Goal: Task Accomplishment & Management: Complete application form

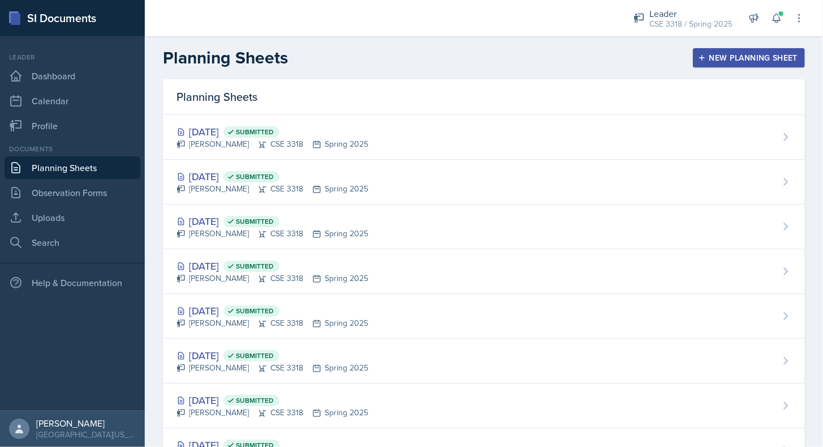
click at [48, 167] on link "Planning Sheets" at bounding box center [73, 167] width 136 height 23
click at [675, 7] on div "Leader" at bounding box center [691, 14] width 83 height 14
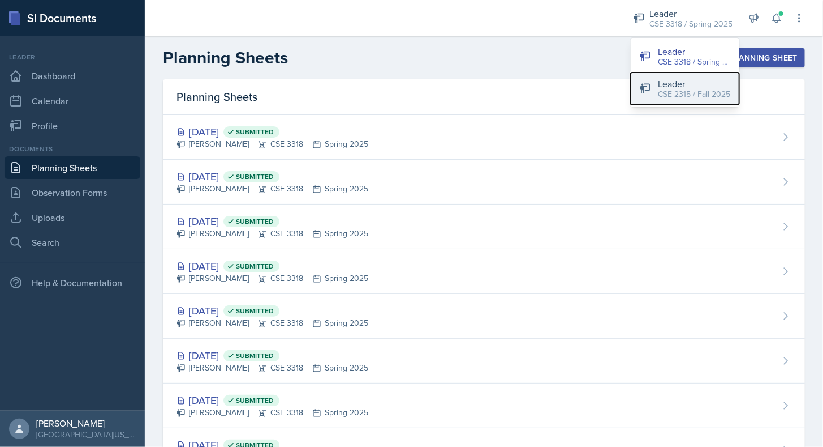
click at [687, 88] on div "CSE 2315 / Fall 2025" at bounding box center [694, 94] width 72 height 12
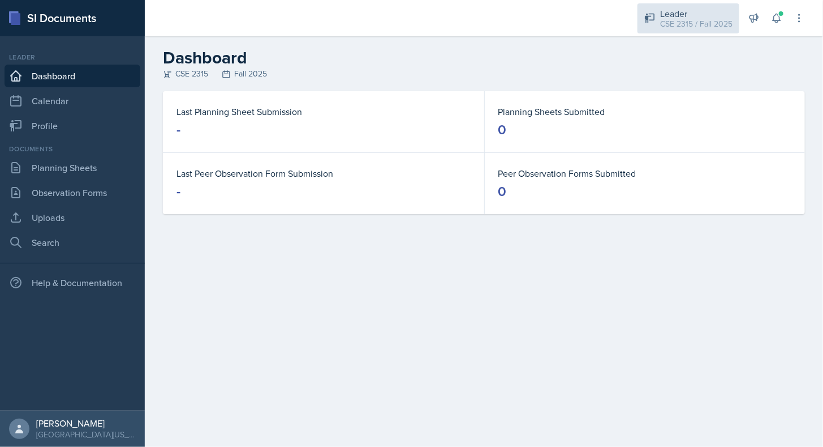
click at [683, 22] on div "CSE 2315 / Fall 2025" at bounding box center [696, 24] width 72 height 12
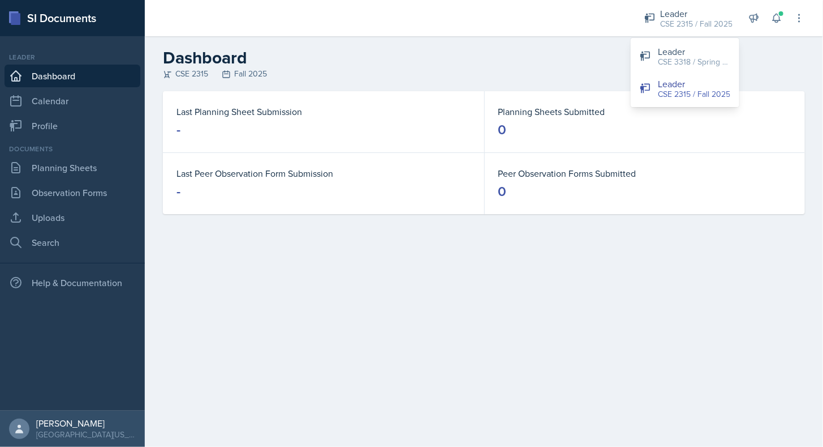
click at [591, 39] on header "Dashboard CSE 2315 Fall 2025" at bounding box center [484, 63] width 679 height 55
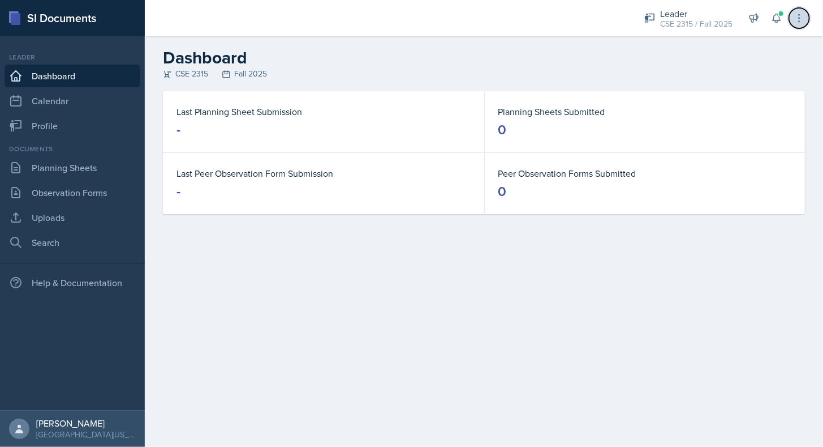
click at [803, 11] on button at bounding box center [800, 18] width 20 height 20
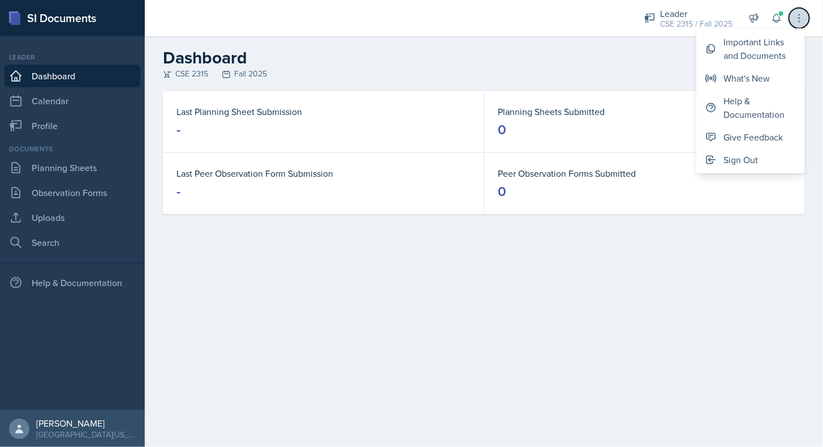
click at [803, 11] on button at bounding box center [800, 18] width 20 height 20
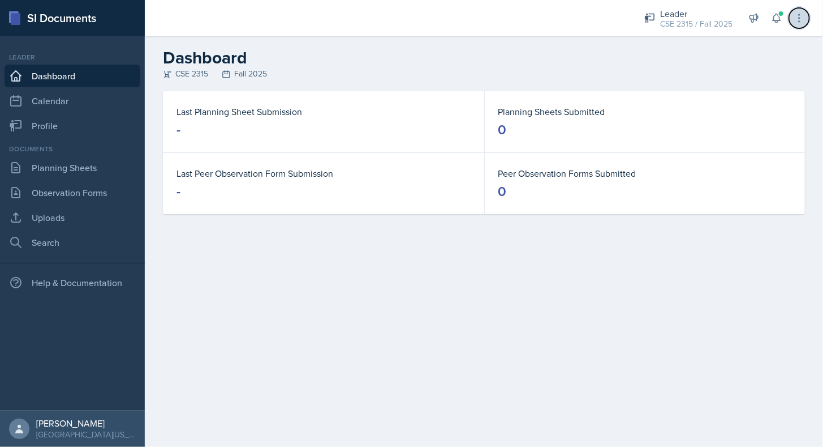
click at [799, 19] on icon at bounding box center [799, 17] width 11 height 11
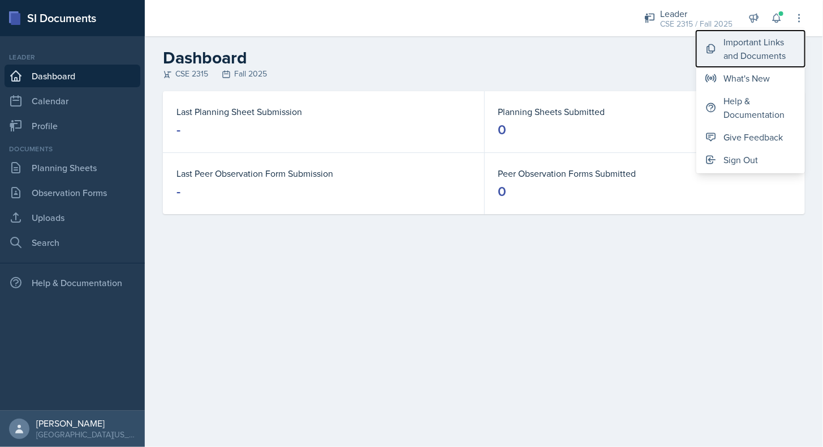
click at [742, 51] on div "Important Links and Documents" at bounding box center [760, 48] width 72 height 27
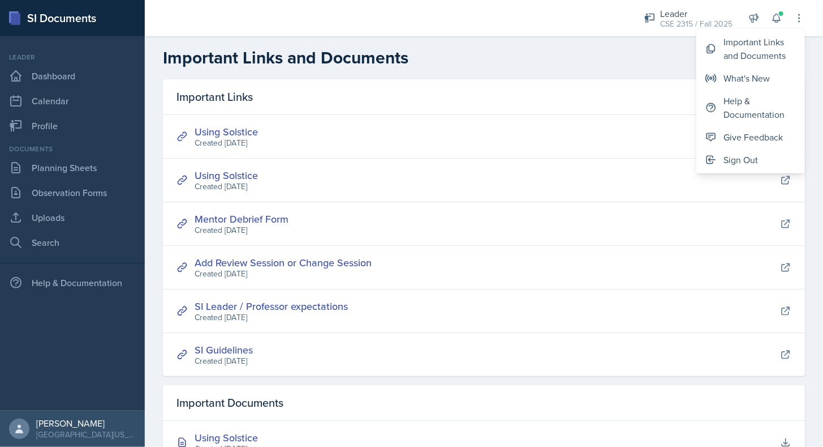
click at [654, 59] on h2 "Important Links and Documents" at bounding box center [484, 58] width 642 height 20
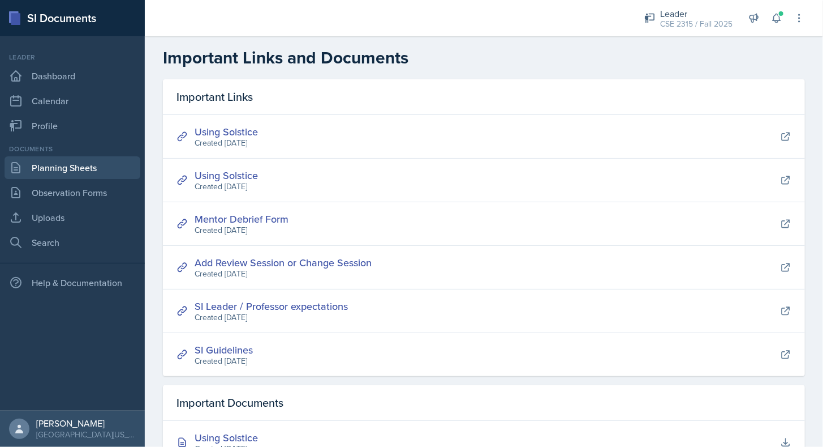
click at [48, 178] on link "Planning Sheets" at bounding box center [73, 167] width 136 height 23
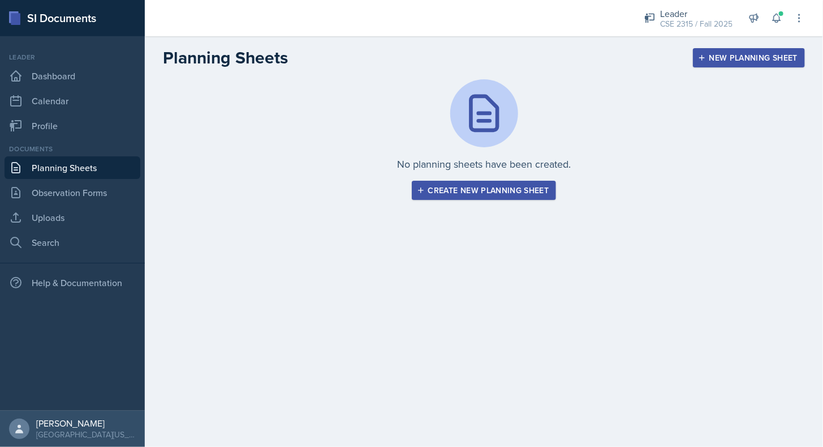
click at [452, 197] on button "Create new planning sheet" at bounding box center [484, 190] width 145 height 19
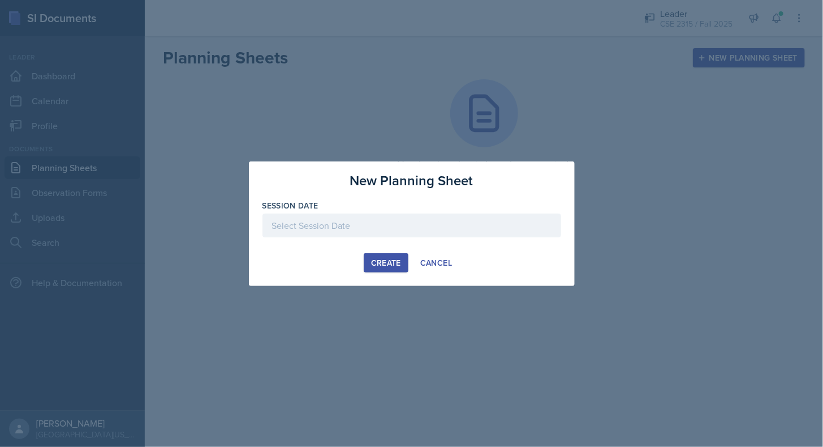
click at [362, 229] on div at bounding box center [412, 225] width 299 height 24
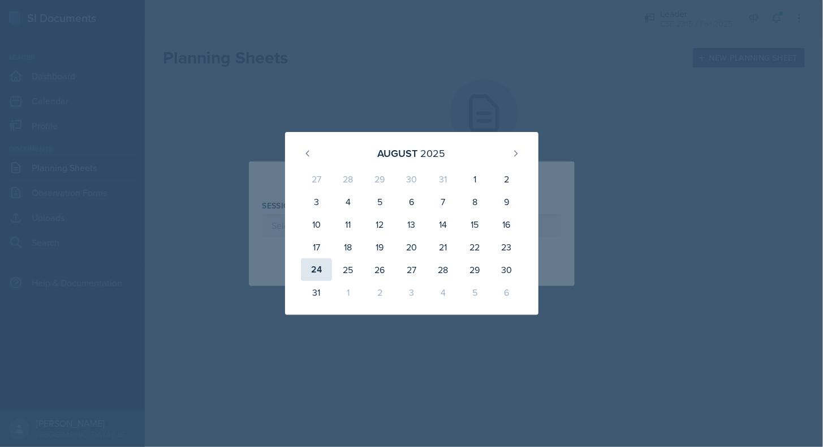
click at [309, 272] on div "24" at bounding box center [317, 269] width 32 height 23
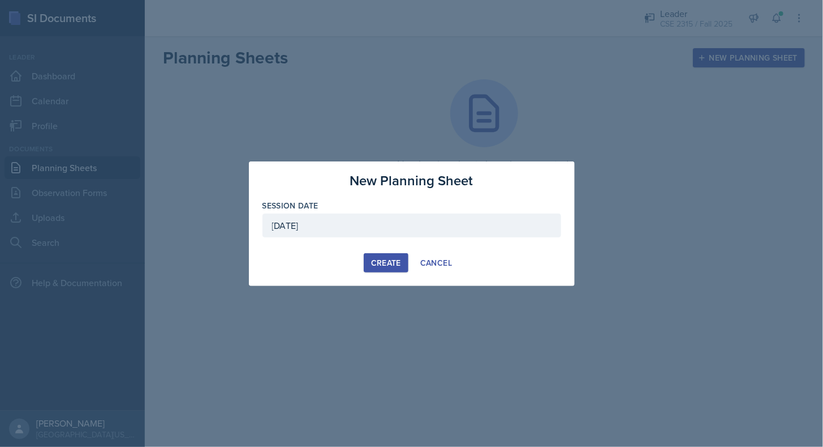
click at [372, 231] on div "[DATE]" at bounding box center [412, 225] width 299 height 24
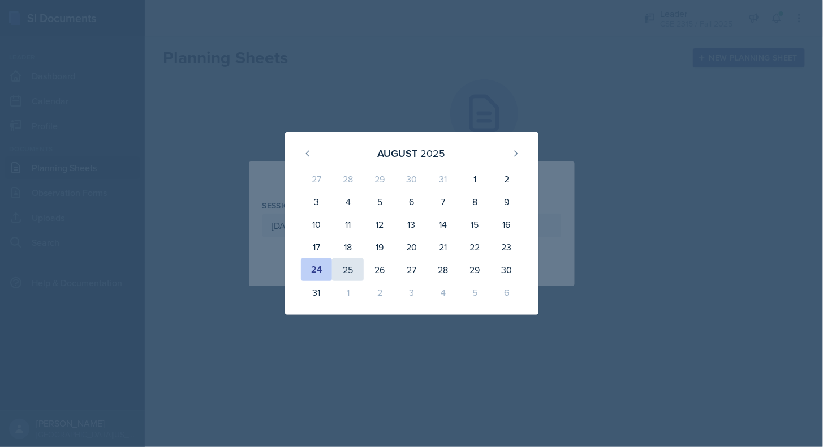
click at [345, 271] on div "25" at bounding box center [348, 269] width 32 height 23
type input "[DATE]"
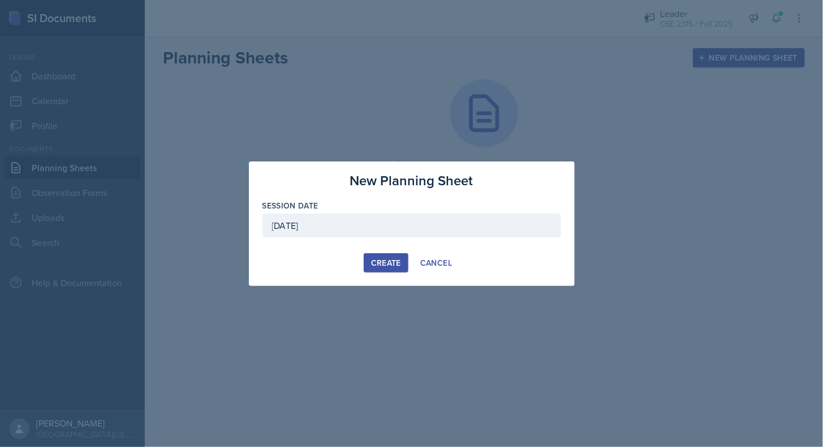
click at [394, 264] on div "Create" at bounding box center [386, 262] width 30 height 9
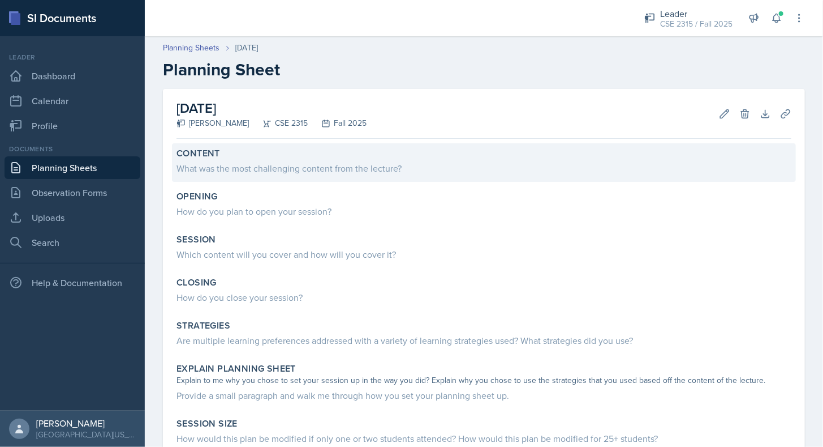
click at [270, 178] on div "Content What was the most challenging content from the lecture?" at bounding box center [484, 162] width 624 height 38
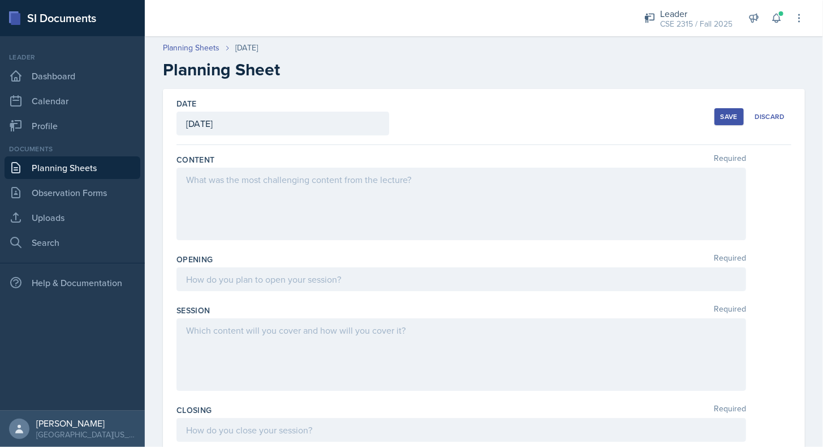
click at [267, 196] on div at bounding box center [462, 204] width 570 height 72
click at [369, 289] on div at bounding box center [462, 279] width 570 height 24
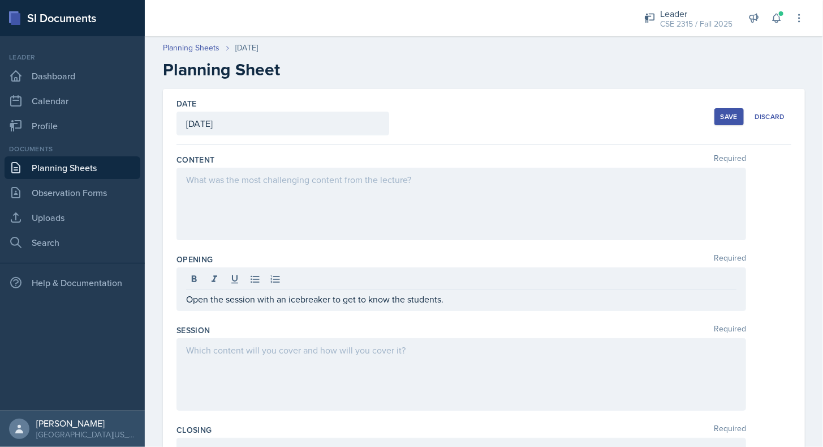
click at [339, 374] on div at bounding box center [462, 374] width 570 height 72
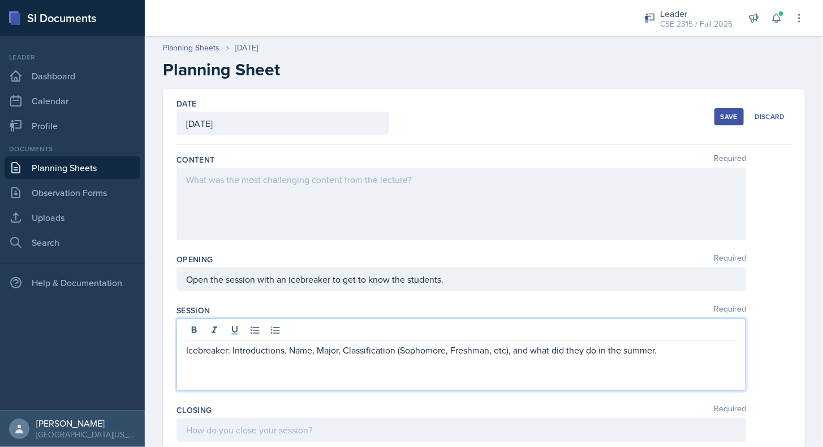
click at [676, 345] on p "Icebreaker: Introductions. Name, Major, Classification (Sophomore, Freshman, et…" at bounding box center [461, 350] width 551 height 14
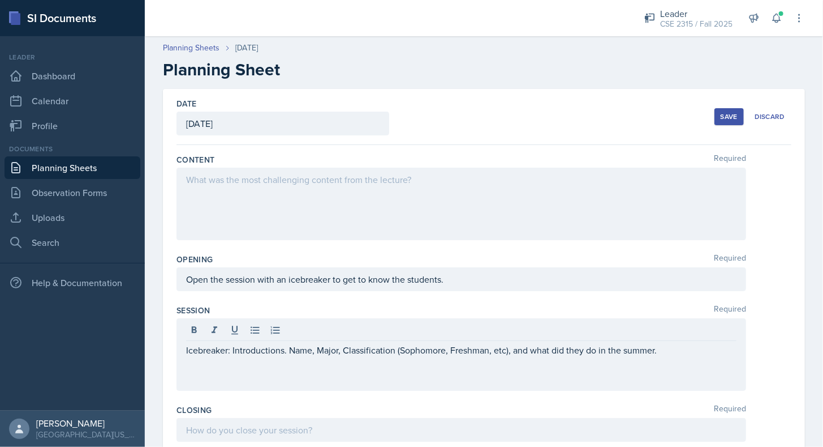
click at [722, 118] on div "Save" at bounding box center [729, 116] width 17 height 9
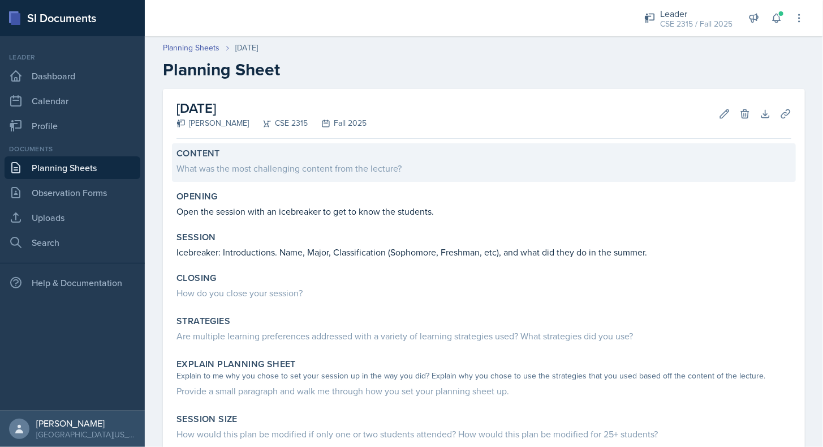
click at [364, 174] on div "What was the most challenging content from the lecture?" at bounding box center [484, 168] width 615 height 14
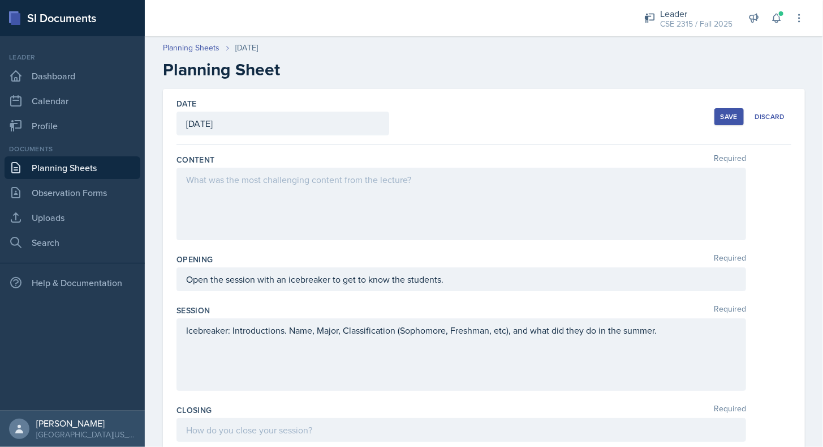
click at [302, 210] on div at bounding box center [462, 204] width 570 height 72
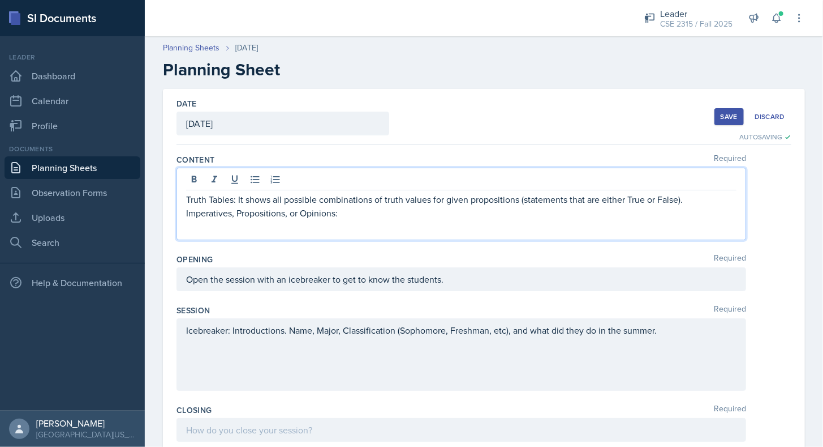
click at [292, 214] on p "Imperatives, Propositions, or Opinions:" at bounding box center [461, 213] width 551 height 14
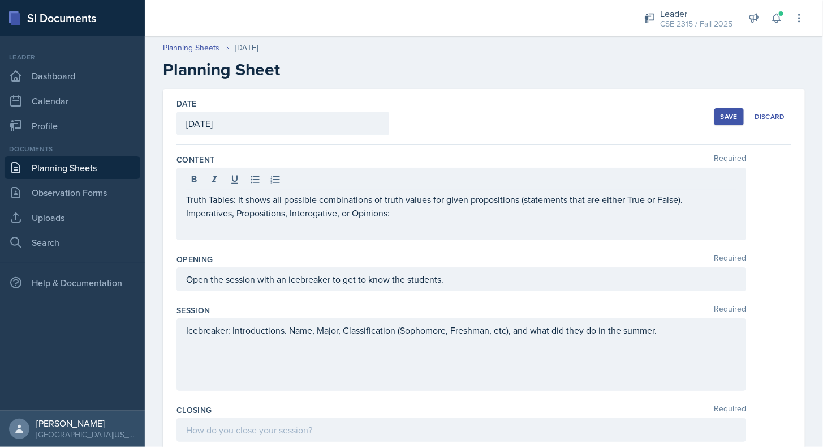
click at [410, 220] on div "Truth Tables: It shows all possible combinations of truth values for given prop…" at bounding box center [462, 204] width 570 height 72
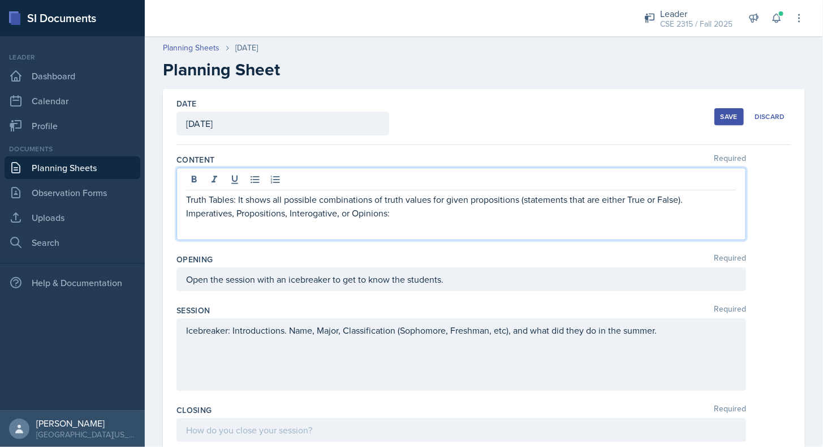
click at [399, 206] on p "Imperatives, Propositions, Interogative, or Opinions:" at bounding box center [461, 213] width 551 height 14
drag, startPoint x: 405, startPoint y: 214, endPoint x: 173, endPoint y: 218, distance: 231.5
click at [173, 218] on div "Date [DATE] [DATE] 27 28 29 30 31 1 2 3 4 5 6 7 8 9 10 11 12 13 14 15 16 17 18 …" at bounding box center [484, 439] width 642 height 700
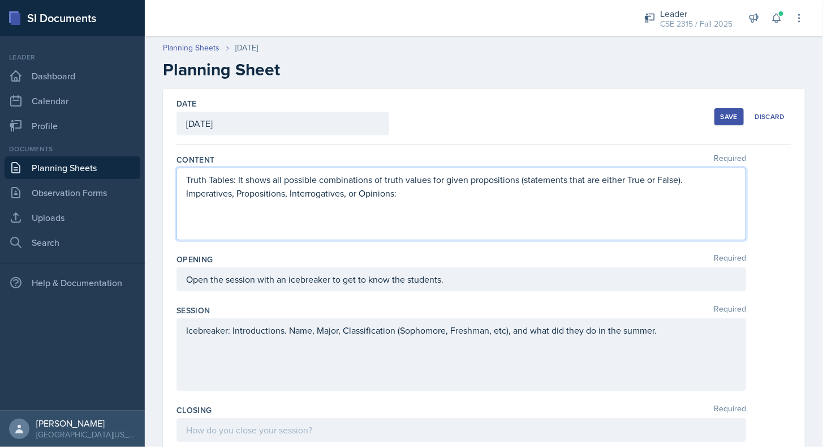
copy p "Imperatives, Propositions, Interrogatives, or Opinions:"
click at [272, 225] on div "Truth Tables: It shows all possible combinations of truth values for given prop…" at bounding box center [462, 204] width 570 height 72
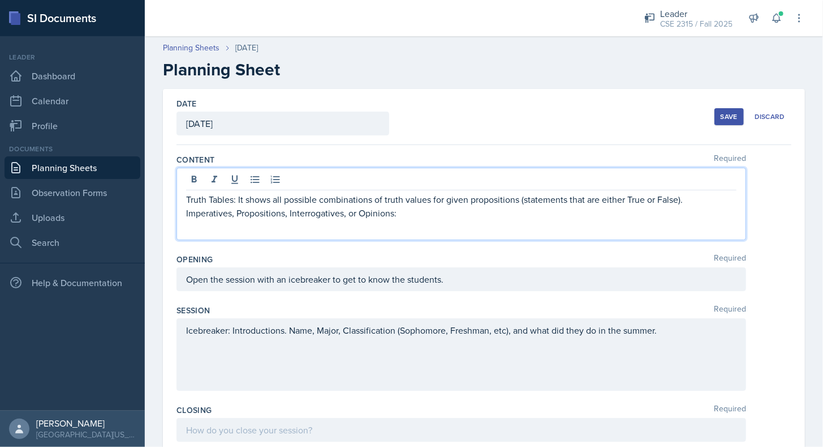
click at [289, 208] on p "Imperatives, Propositions, Interrogatives, or Opinions:" at bounding box center [461, 213] width 551 height 14
click at [414, 213] on p "Imperatives, Propositions, Interrogatives, or Opinions:" at bounding box center [461, 213] width 551 height 14
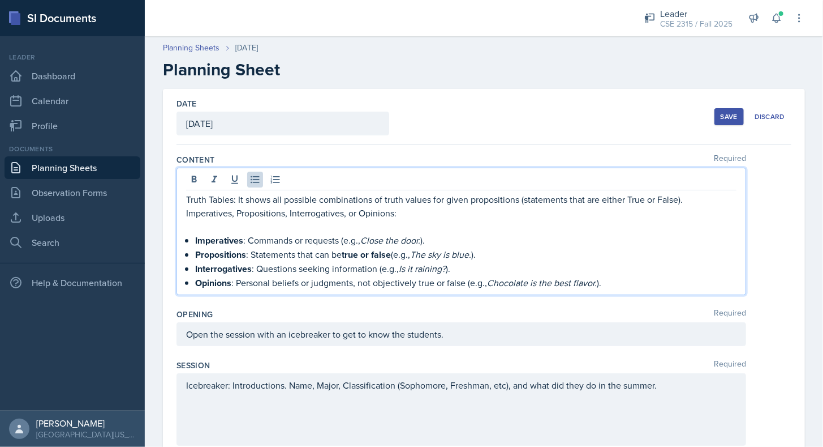
click at [222, 226] on p at bounding box center [461, 227] width 551 height 14
click at [431, 239] on p "Imperatives : Commands or requests (e.g., Close the door. )." at bounding box center [466, 240] width 542 height 14
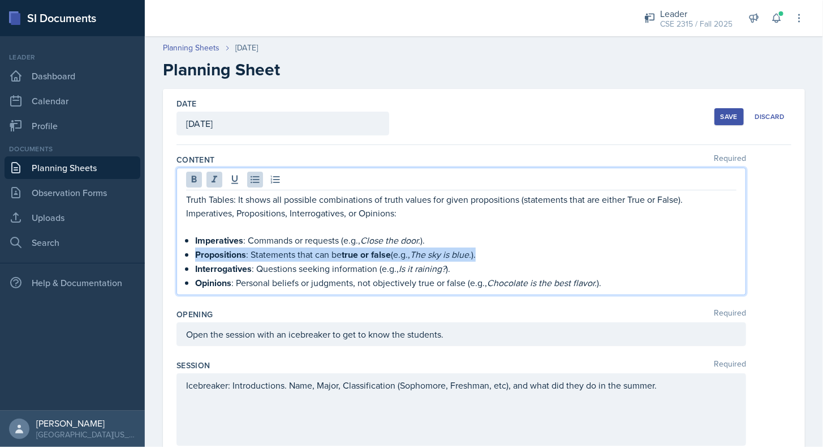
drag, startPoint x: 501, startPoint y: 257, endPoint x: 147, endPoint y: 251, distance: 354.3
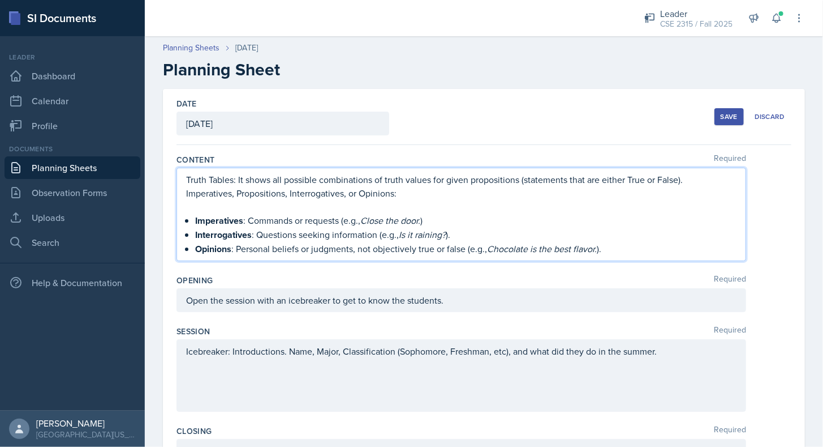
click at [617, 248] on p "Opinions : Personal beliefs or judgments, not objectively true or false (e.g., …" at bounding box center [466, 249] width 542 height 14
click at [512, 234] on p "Interrogatives : Questions seeking information (e.g., Is it raining? )." at bounding box center [466, 235] width 542 height 14
click at [623, 249] on p "Opinions : Personal beliefs or judgments, not objectively true or false (e.g., …" at bounding box center [466, 249] width 542 height 14
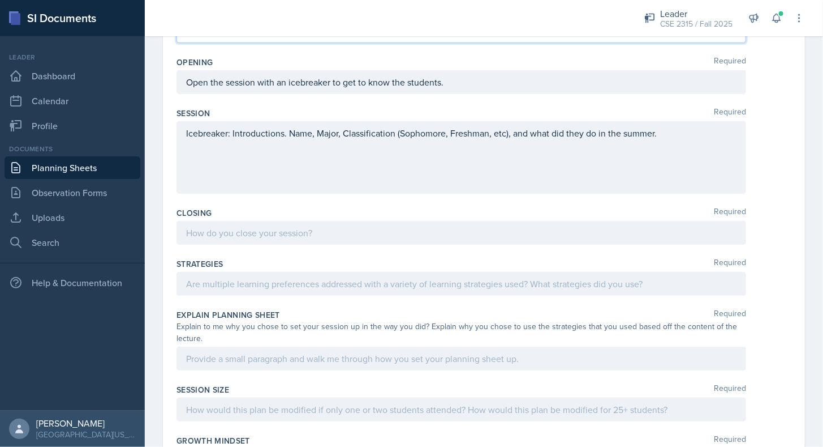
scroll to position [282, 0]
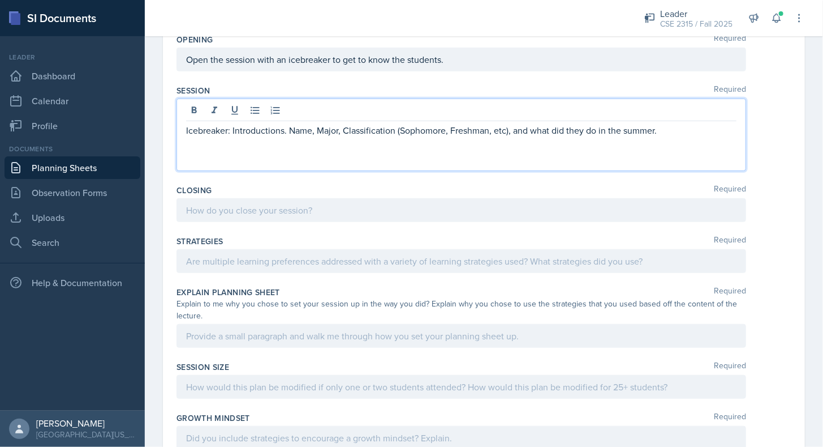
click at [677, 128] on p "Icebreaker: Introductions. Name, Major, Classification (Sophomore, Freshman, et…" at bounding box center [461, 130] width 551 height 14
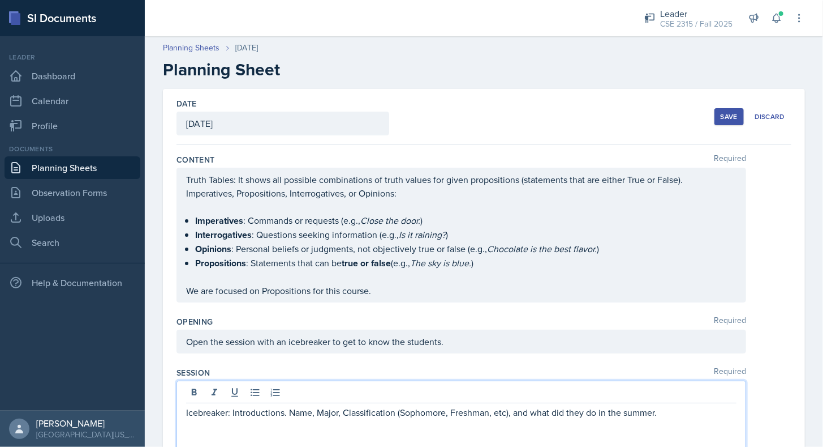
scroll to position [1, 0]
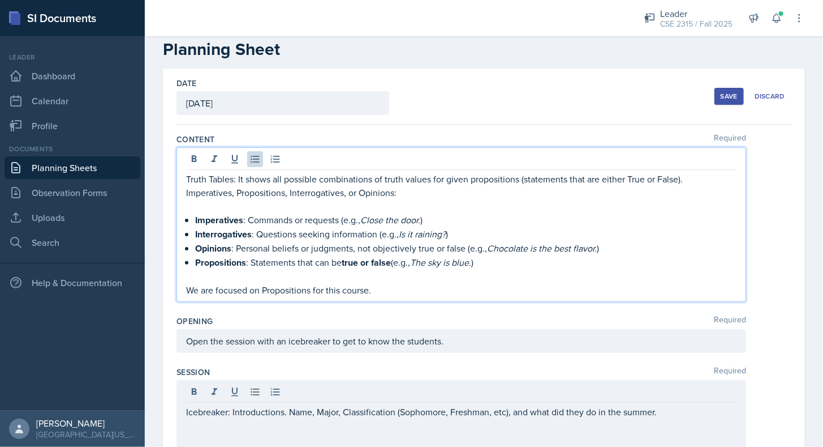
click at [543, 224] on p "Imperatives : Commands or requests (e.g., Close the door. )" at bounding box center [466, 220] width 542 height 14
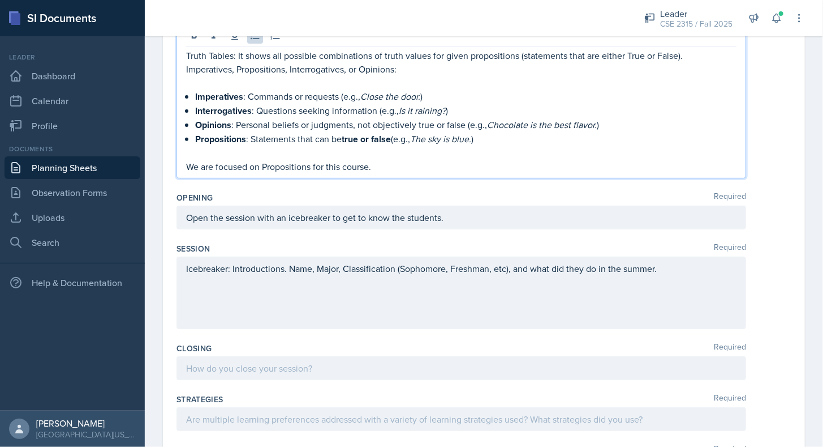
scroll to position [144, 0]
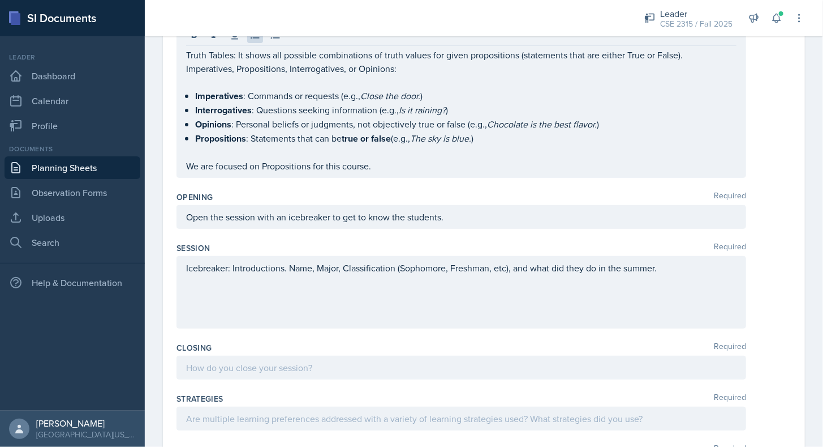
click at [461, 191] on div "Opening Required" at bounding box center [484, 196] width 615 height 11
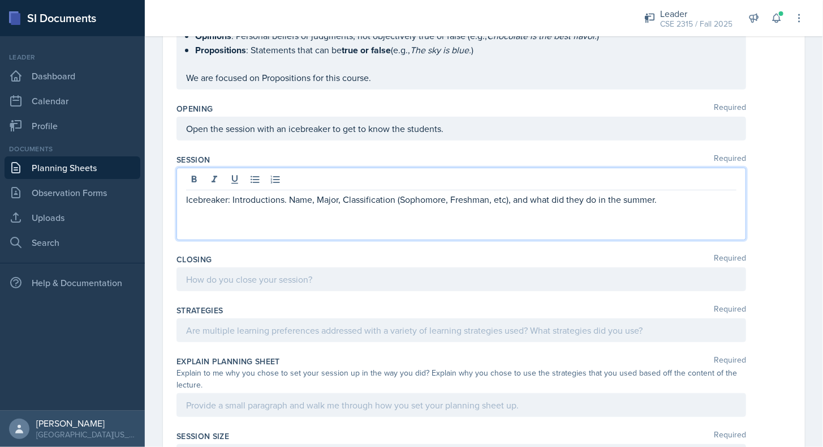
scroll to position [232, 0]
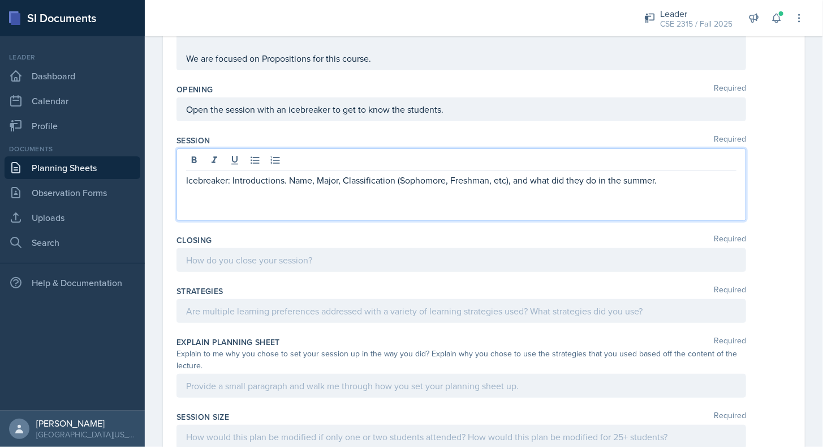
click at [207, 175] on p "Icebreaker: Introductions. Name, Major, Classification (Sophomore, Freshman, et…" at bounding box center [461, 180] width 551 height 14
click at [701, 177] on p "Icebreaker : Introductions. Name, Major, Classification (Sophomore, Freshman, e…" at bounding box center [461, 180] width 551 height 14
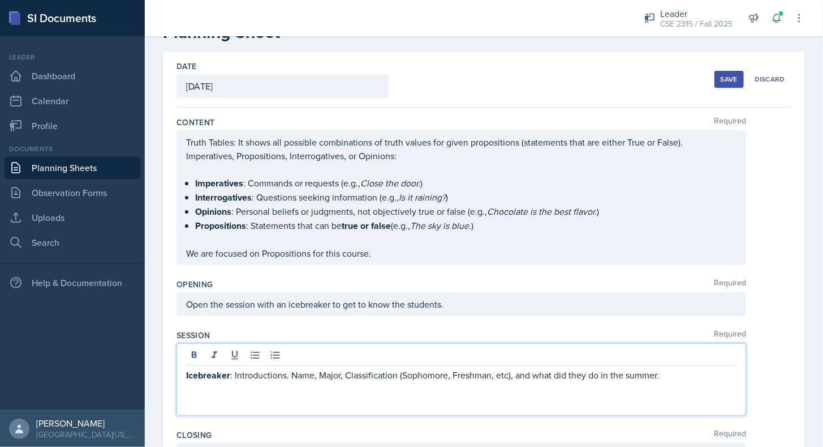
scroll to position [0, 0]
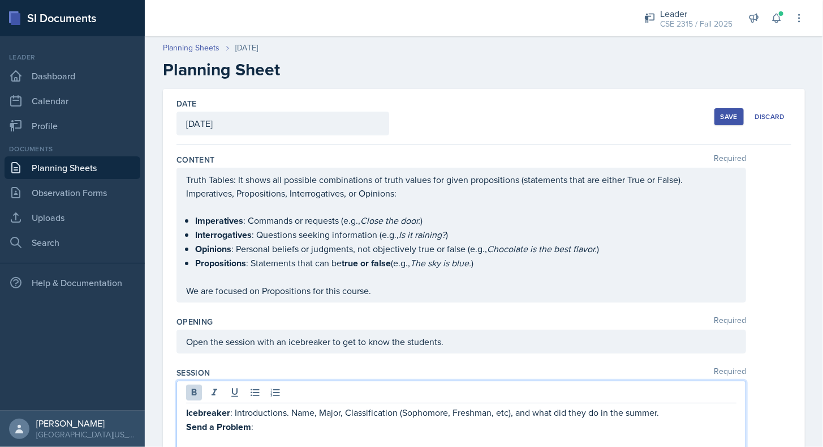
click at [421, 406] on p "Icebreaker : Introductions. Name, Major, Classification (Sophomore, Freshman, e…" at bounding box center [461, 412] width 551 height 14
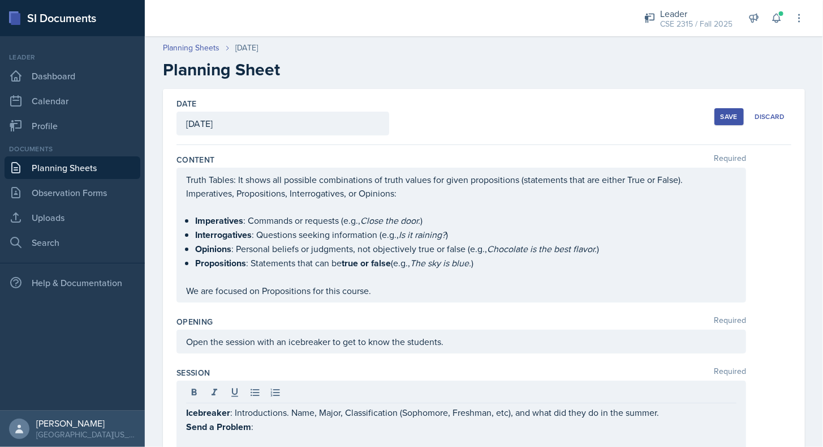
click at [721, 118] on div "Save" at bounding box center [729, 116] width 17 height 9
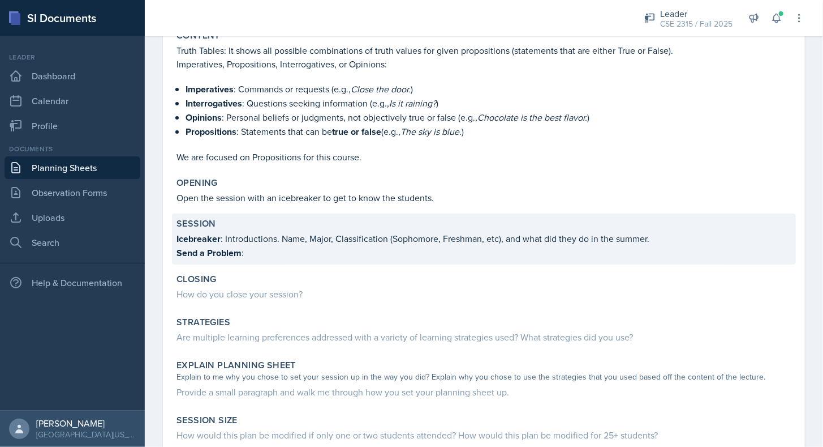
scroll to position [118, 0]
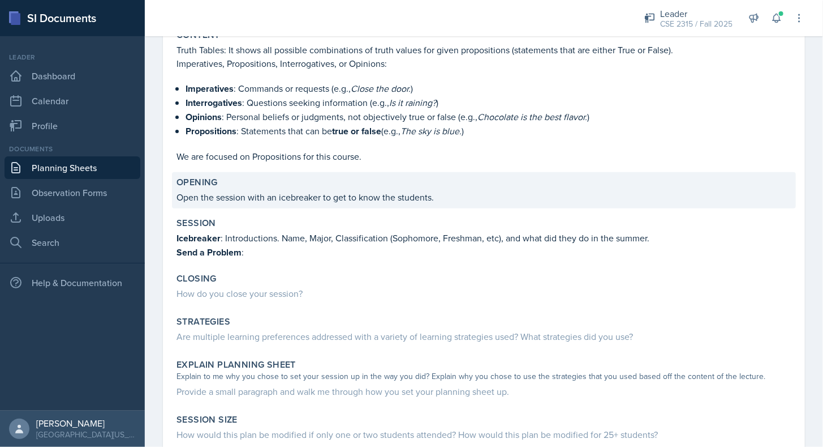
click at [292, 191] on p "Open the session with an icebreaker to get to know the students." at bounding box center [484, 197] width 615 height 14
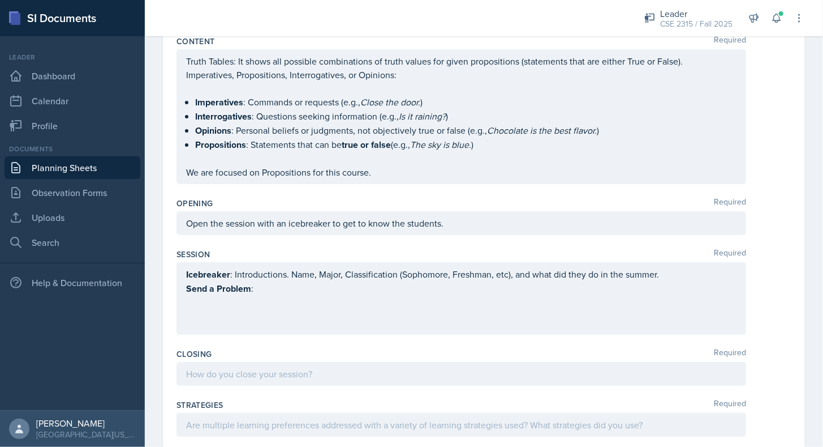
click at [377, 188] on div "Content Required Truth Tables: It shows all possible combinations of truth valu…" at bounding box center [484, 112] width 615 height 162
click at [289, 284] on div "Icebreaker : Introductions. Name, Major, Classification (Sophomore, Freshman, e…" at bounding box center [461, 281] width 551 height 28
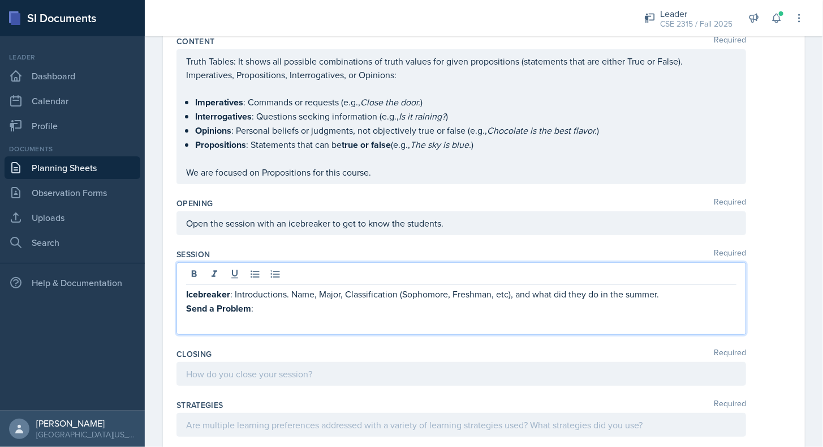
click at [672, 301] on p "Send a Problem :" at bounding box center [461, 308] width 551 height 14
click at [671, 294] on p "Icebreaker : Introductions. Name, Major, Classification (Sophomore, Freshman, e…" at bounding box center [461, 294] width 551 height 14
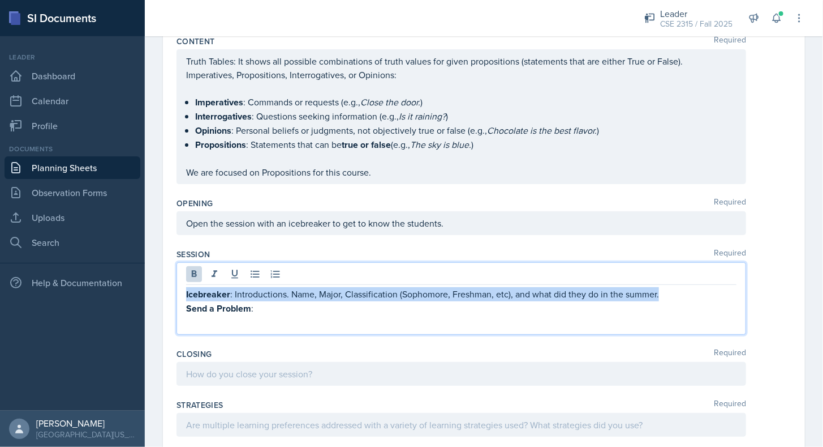
drag, startPoint x: 671, startPoint y: 294, endPoint x: 146, endPoint y: 281, distance: 524.8
click at [146, 281] on div "Date [DATE] [DATE] 27 28 29 30 31 1 2 3 4 5 6 7 8 9 10 11 12 13 14 15 16 17 18 …" at bounding box center [484, 366] width 679 height 790
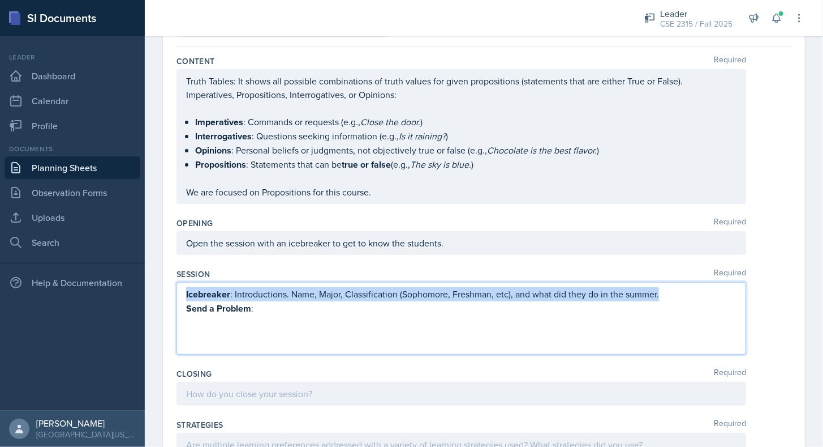
copy p "Icebreaker : Introductions. Name, Major, Classification (Sophomore, Freshman, e…"
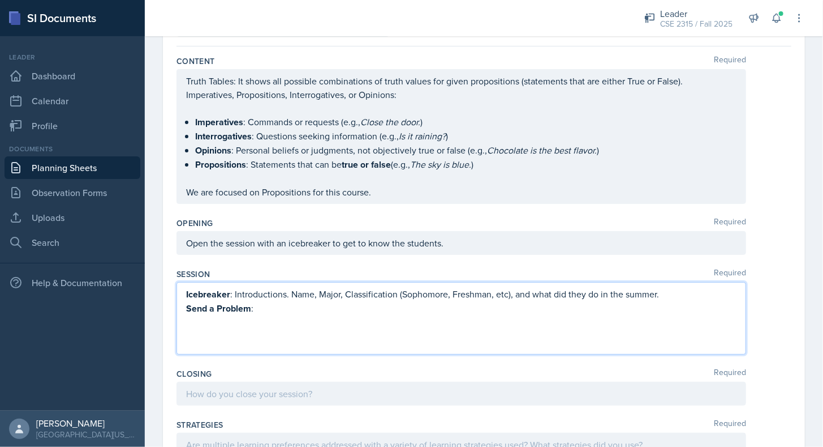
click at [357, 303] on p "Send a Problem :" at bounding box center [461, 308] width 551 height 14
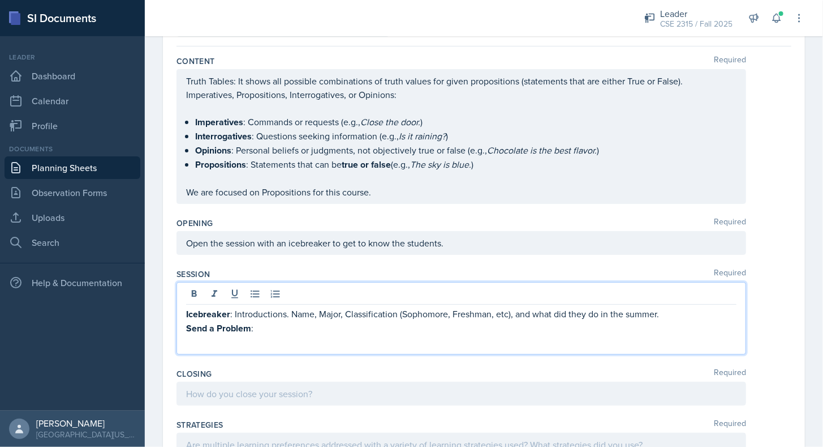
scroll to position [118, 0]
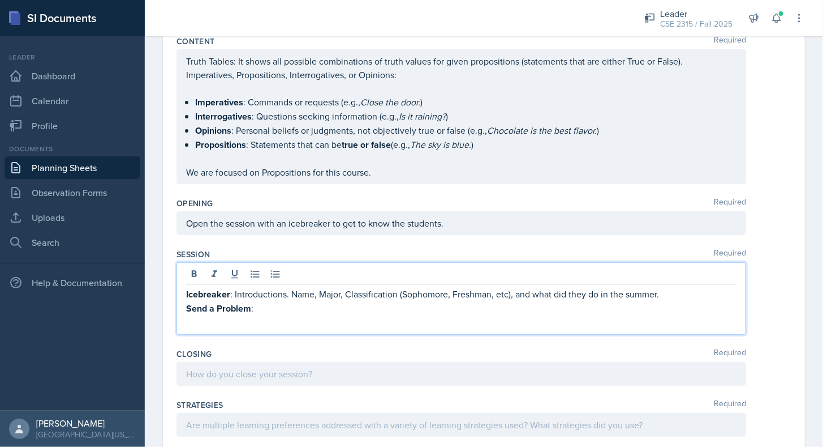
click at [684, 287] on p "Icebreaker : Introductions. Name, Major, Classification (Sophomore, Freshman, e…" at bounding box center [461, 294] width 551 height 14
click at [677, 287] on p "Icebreaker : Introductions. Name, Major, Classification (Sophomore, Freshman, e…" at bounding box center [461, 294] width 551 height 14
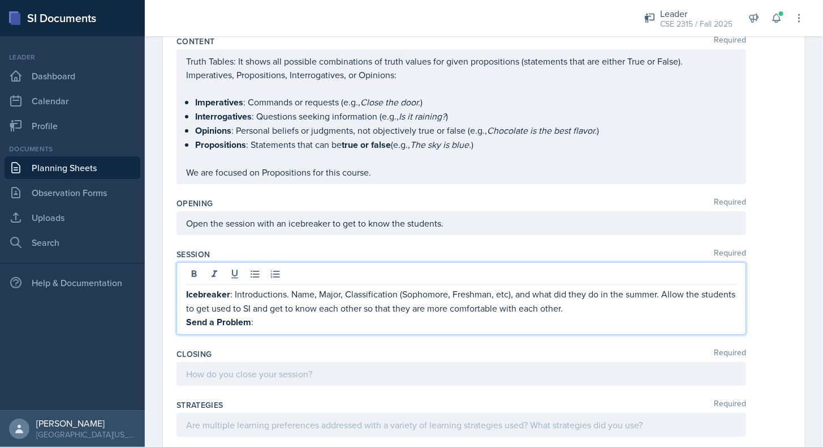
click at [290, 317] on p "Send a Problem :" at bounding box center [461, 322] width 551 height 14
click at [289, 316] on p "Send a Problem :" at bounding box center [461, 322] width 551 height 14
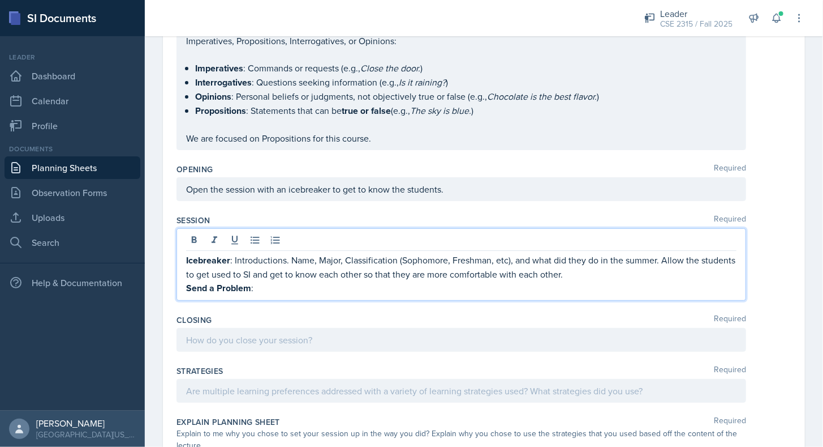
click at [617, 274] on p "Icebreaker : Introductions. Name, Major, Classification (Sophomore, Freshman, e…" at bounding box center [461, 267] width 551 height 28
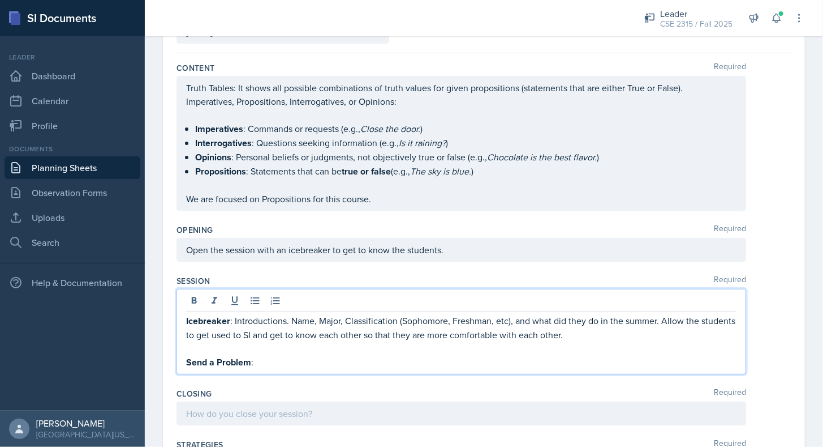
scroll to position [157, 0]
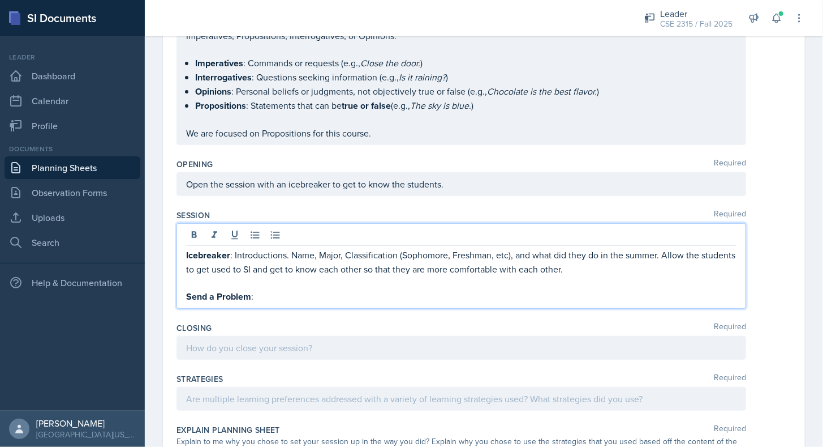
click at [406, 294] on p "Send a Problem :" at bounding box center [461, 296] width 551 height 14
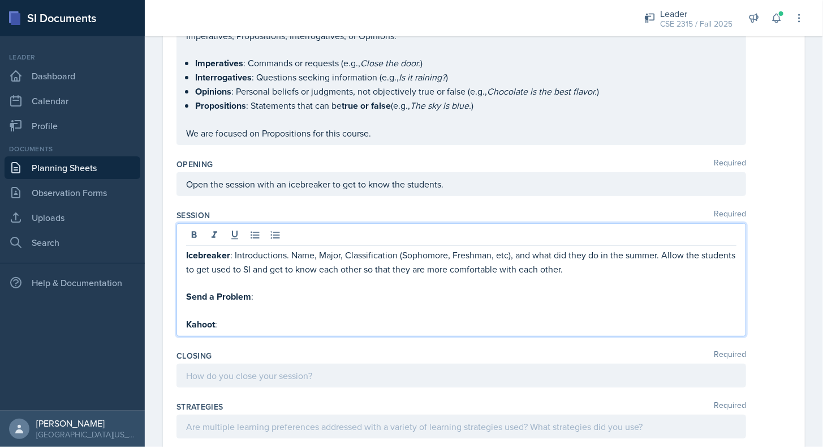
click at [406, 294] on p "Send a Problem :" at bounding box center [461, 296] width 551 height 14
click at [439, 293] on p "Send a Problem : Use send a problem to assign logic operations to students (" at bounding box center [461, 296] width 551 height 14
click at [564, 289] on p "Send a Problem : Use send a problem to assign logic operations (p AND (q OR r))…" at bounding box center [461, 296] width 551 height 14
click at [444, 289] on p "Send a Problem : Use send a problem to assign logic operations (p AND (q OR r))…" at bounding box center [461, 296] width 551 height 14
click at [718, 292] on p "Send a Problem : Use send a problem to assign logic operations (for e.g., p AND…" at bounding box center [461, 296] width 551 height 14
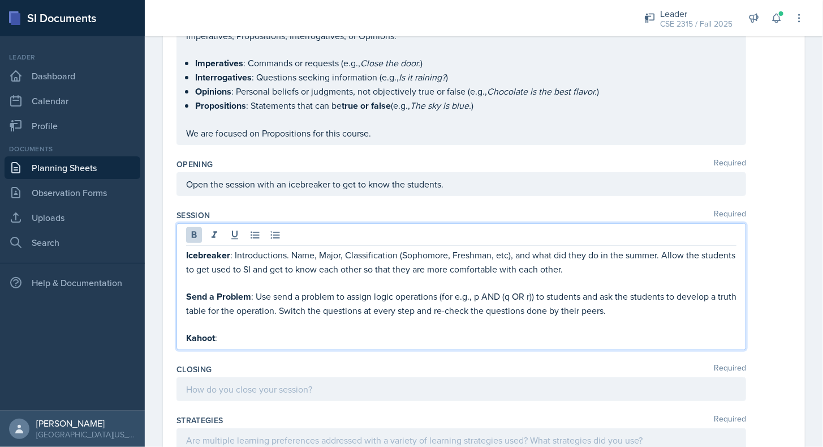
click at [610, 266] on p "Icebreaker : Introductions. Name, Major, Classification (Sophomore, Freshman, e…" at bounding box center [461, 262] width 551 height 28
click at [551, 323] on p at bounding box center [461, 324] width 551 height 14
click at [546, 331] on p "Kahoot :" at bounding box center [461, 338] width 551 height 14
click at [629, 263] on p "Icebreaker : Introductions. Name, Major, Classification (Sophomore, Freshman, e…" at bounding box center [461, 262] width 551 height 28
click at [653, 307] on p "Send a Problem : Use send a problem to assign logic operations (for e.g., p AND…" at bounding box center [461, 303] width 551 height 28
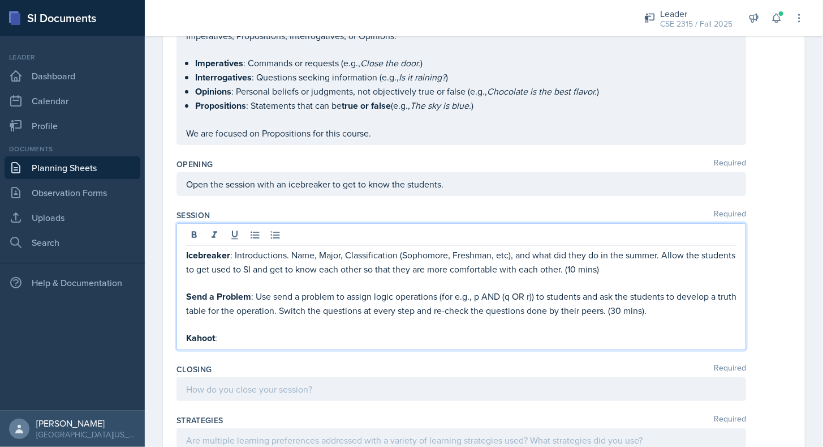
click at [628, 307] on p "Send a Problem : Use send a problem to assign logic operations (for e.g., p AND…" at bounding box center [461, 303] width 551 height 28
click at [680, 317] on p at bounding box center [461, 324] width 551 height 14
click at [672, 304] on p "Send a Problem : Use send a problem to assign logic operations (for e.g., p AND…" at bounding box center [461, 303] width 551 height 28
click at [632, 306] on p "Send a Problem : Use send a problem to assign logic operations (for e.g., p AND…" at bounding box center [461, 303] width 551 height 28
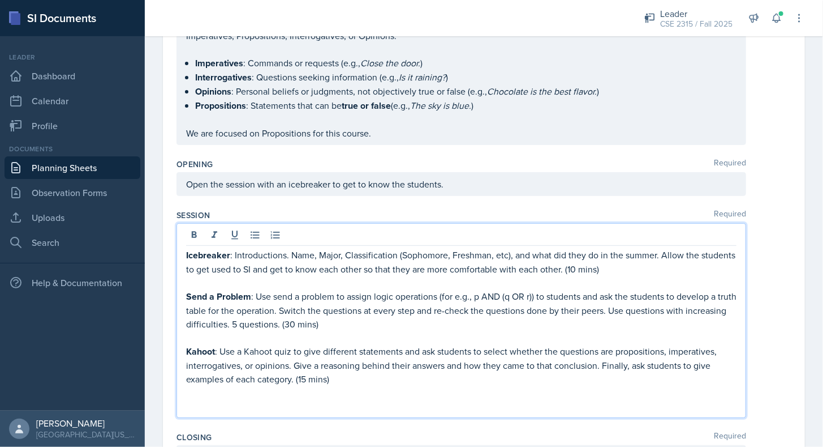
click at [255, 289] on p "Send a Problem : Use send a problem to assign logic operations (for e.g., p AND…" at bounding box center [461, 309] width 551 height 41
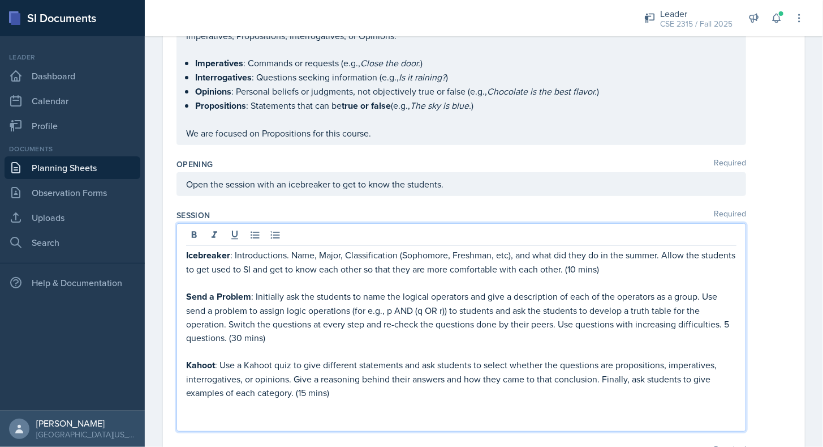
click at [311, 291] on p "Send a Problem : Initially ask the students to name the logical operators and g…" at bounding box center [461, 316] width 551 height 55
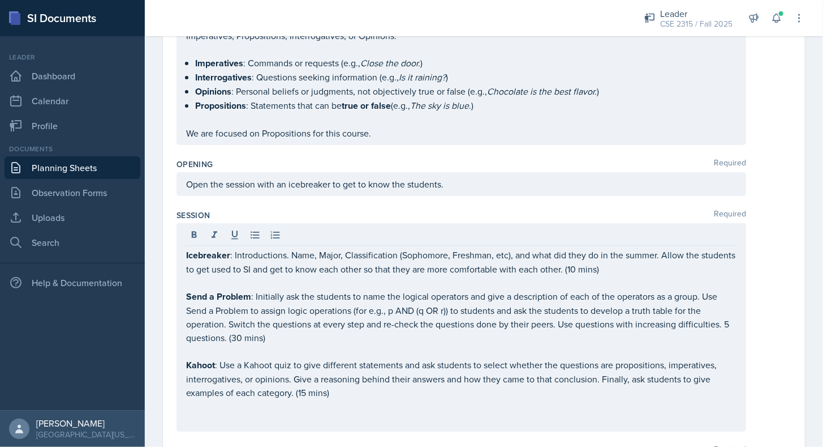
click at [419, 198] on div "Opening Required Open the session with an icebreaker to get to know the student…" at bounding box center [484, 179] width 615 height 51
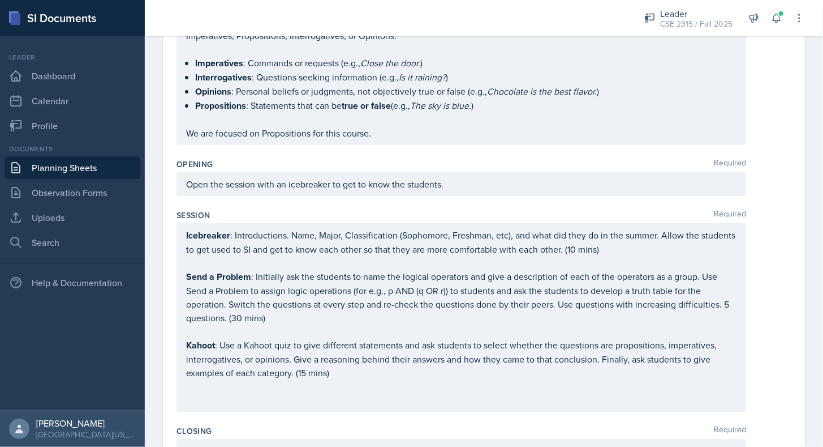
click at [419, 198] on div "Opening Required Open the session with an icebreaker to get to know the student…" at bounding box center [484, 179] width 615 height 51
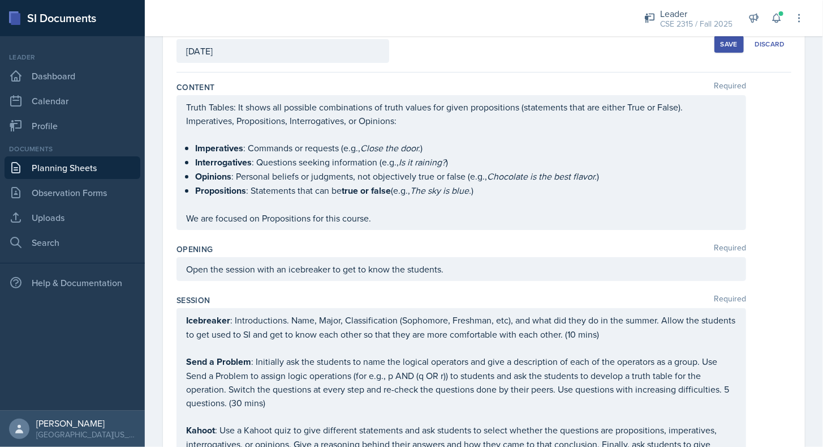
scroll to position [69, 0]
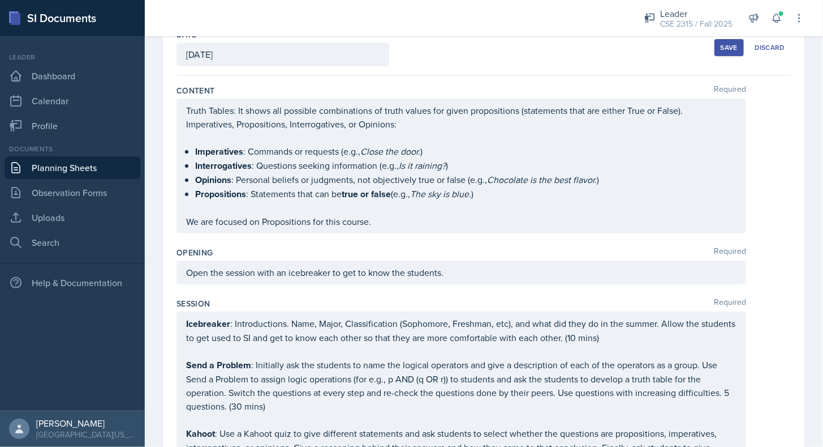
click at [715, 49] on button "Save" at bounding box center [729, 47] width 29 height 17
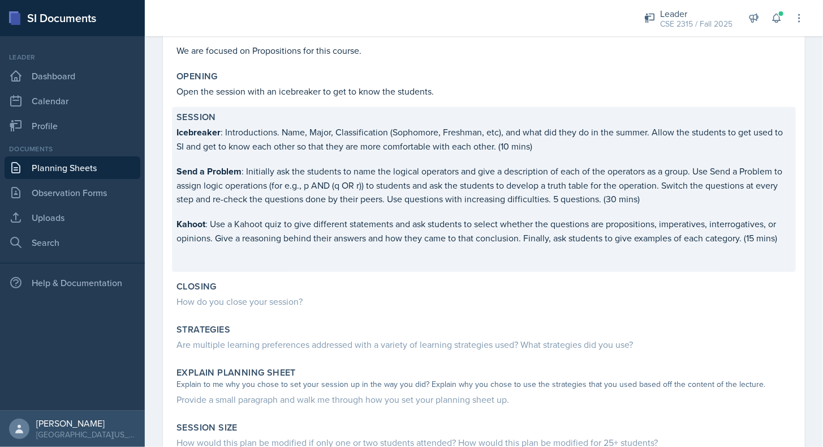
scroll to position [222, 0]
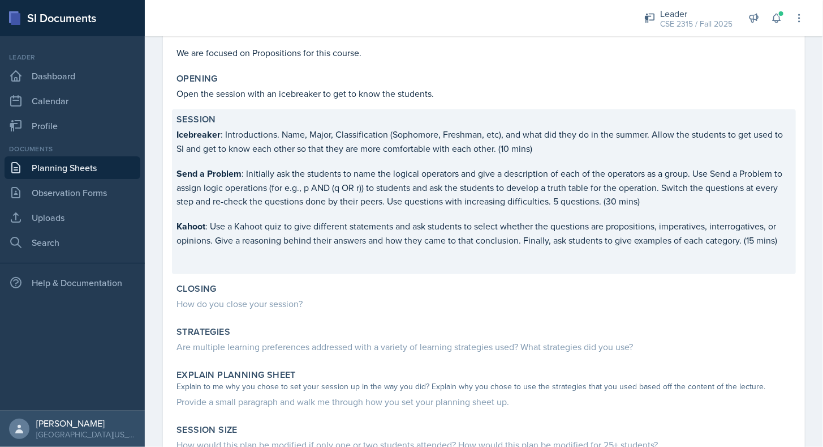
click at [303, 233] on p "Kahoot : Use a Kahoot quiz to give different statements and ask students to sel…" at bounding box center [484, 233] width 615 height 28
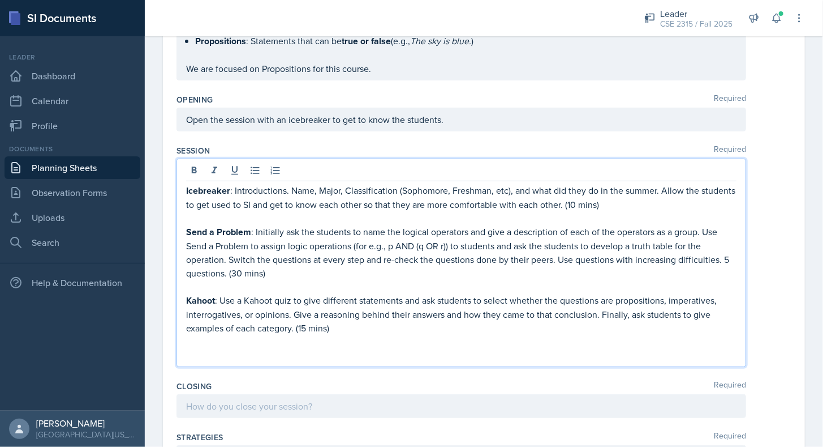
click at [369, 301] on p "Kahoot : Use a Kahoot quiz to give different statements and ask students to sel…" at bounding box center [461, 313] width 551 height 41
click at [299, 272] on p "Send a Problem : Initially ask the students to name the logical operators and g…" at bounding box center [461, 252] width 551 height 55
click at [643, 203] on p "Icebreaker : Introductions. Name, Major, Classification (Sophomore, Freshman, e…" at bounding box center [461, 197] width 551 height 28
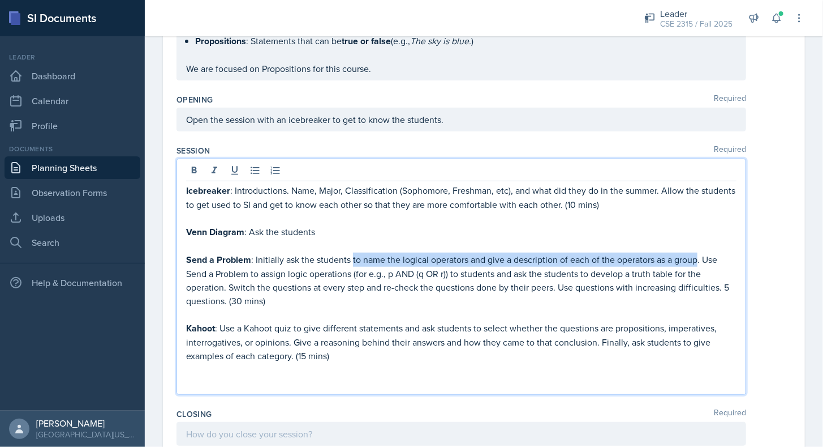
drag, startPoint x: 351, startPoint y: 254, endPoint x: 701, endPoint y: 252, distance: 349.2
click at [701, 252] on p "Send a Problem : Initially ask the students to name the logical operators and g…" at bounding box center [461, 279] width 551 height 55
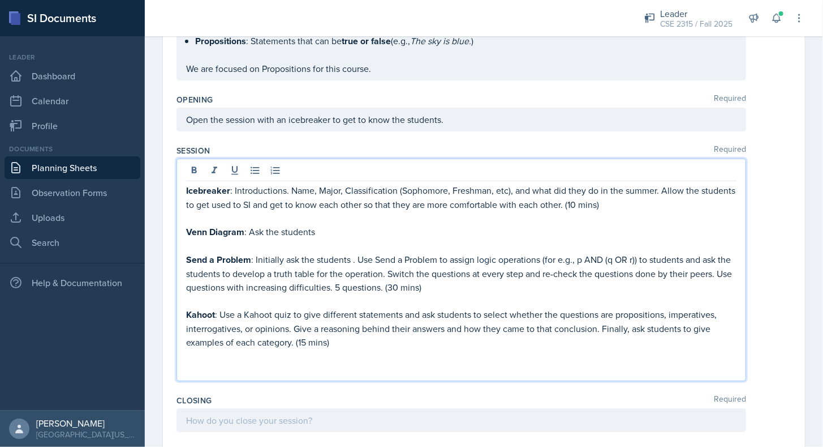
click at [328, 239] on p at bounding box center [461, 246] width 551 height 14
click at [333, 228] on p "Venn Diagram : Ask the students" at bounding box center [461, 232] width 551 height 14
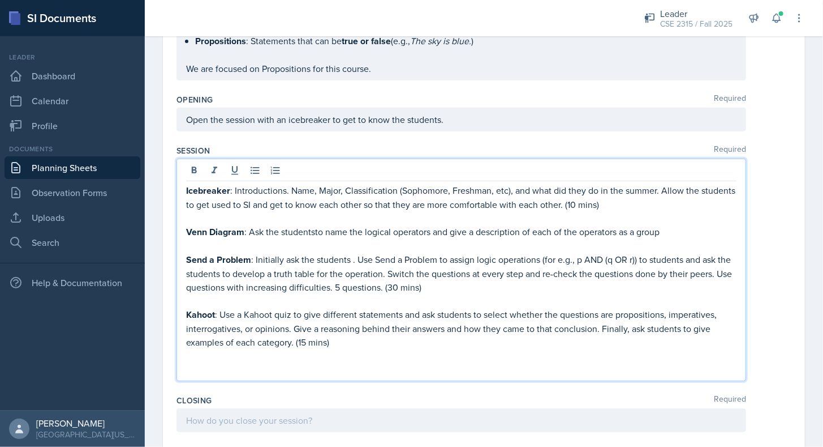
click at [315, 228] on p "Venn Diagram : Ask the studentsto name the logical operators and give a descrip…" at bounding box center [461, 232] width 551 height 14
click at [354, 257] on p "Send a Problem : Initially ask the students . Use Send a Problem to assign logi…" at bounding box center [461, 272] width 551 height 41
click at [682, 225] on p "Venn Diagram : Ask the students to name the logical operators and give a descri…" at bounding box center [461, 232] width 551 height 14
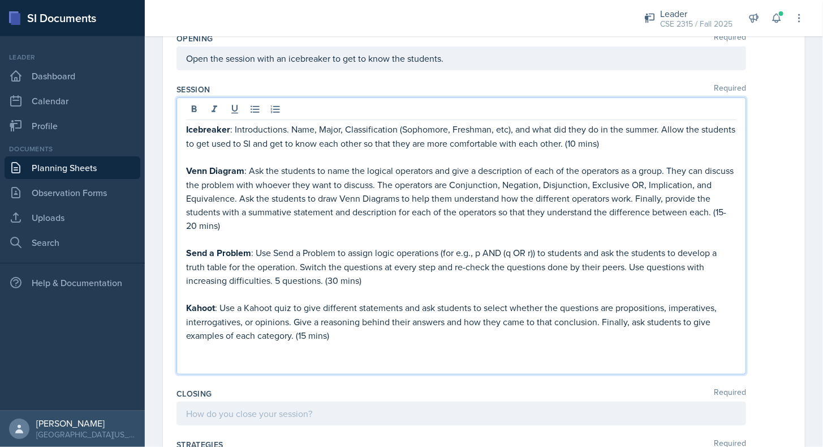
scroll to position [282, 0]
click at [693, 192] on p "Venn Diagram : Ask the students to name the logical operators and give a descri…" at bounding box center [461, 199] width 551 height 68
click at [464, 218] on p "Venn Diagram : Ask the students to name the logical operators and give a descri…" at bounding box center [461, 199] width 551 height 68
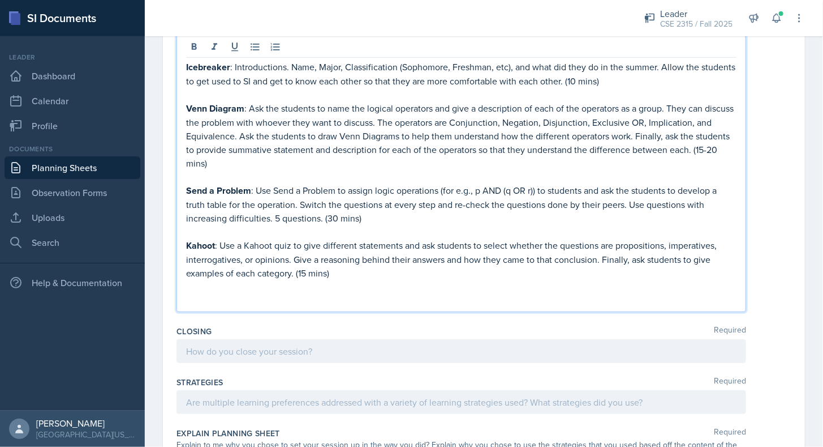
click at [319, 280] on p at bounding box center [461, 287] width 551 height 14
click at [303, 293] on p at bounding box center [461, 300] width 551 height 14
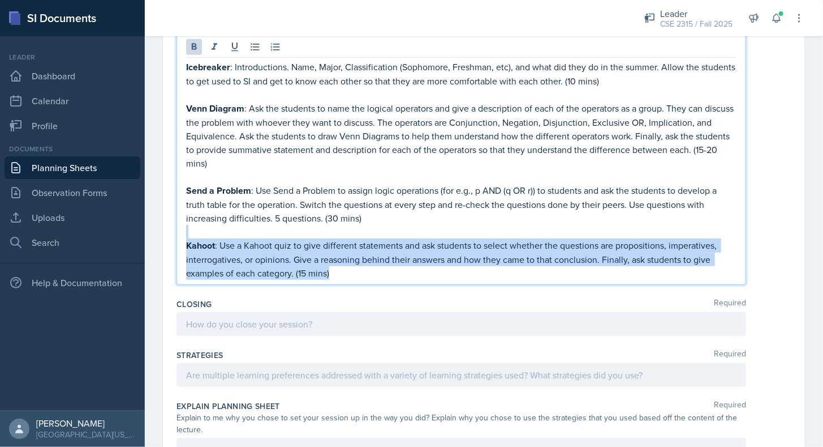
drag, startPoint x: 334, startPoint y: 268, endPoint x: 174, endPoint y: 227, distance: 164.9
click at [174, 227] on div "Date [DATE] [DATE] 27 28 29 30 31 1 2 3 4 5 6 7 8 9 10 11 12 13 14 15 16 17 18 …" at bounding box center [484, 213] width 642 height 939
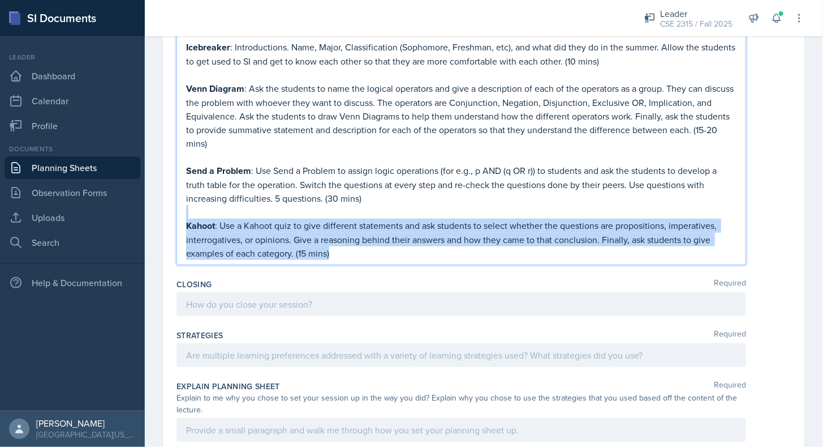
scroll to position [326, 0]
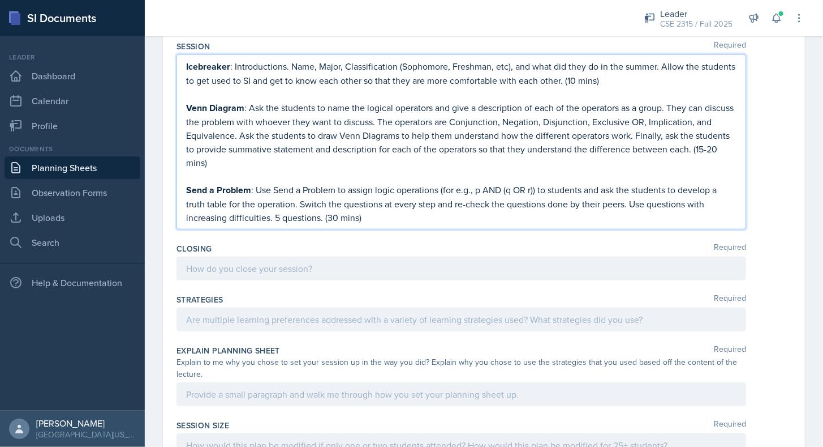
click at [193, 92] on p at bounding box center [461, 94] width 551 height 14
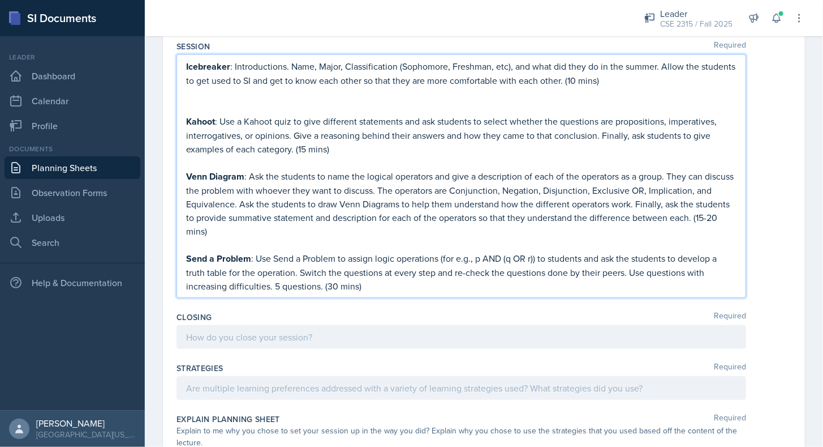
click at [296, 145] on p "Kahoot : Use a Kahoot quiz to give different statements and ask students to sel…" at bounding box center [461, 134] width 551 height 41
click at [218, 117] on p "Kahoot : Use a Kahoot quiz to give different statements and ask students to sel…" at bounding box center [461, 134] width 551 height 41
click at [204, 101] on p at bounding box center [461, 108] width 551 height 14
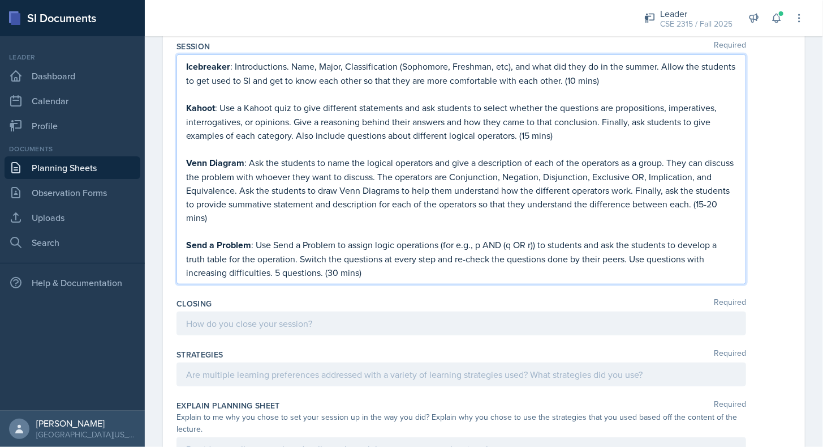
click at [374, 269] on p "Send a Problem : Use Send a Problem to assign logic operations (for e.g., p AND…" at bounding box center [461, 258] width 551 height 41
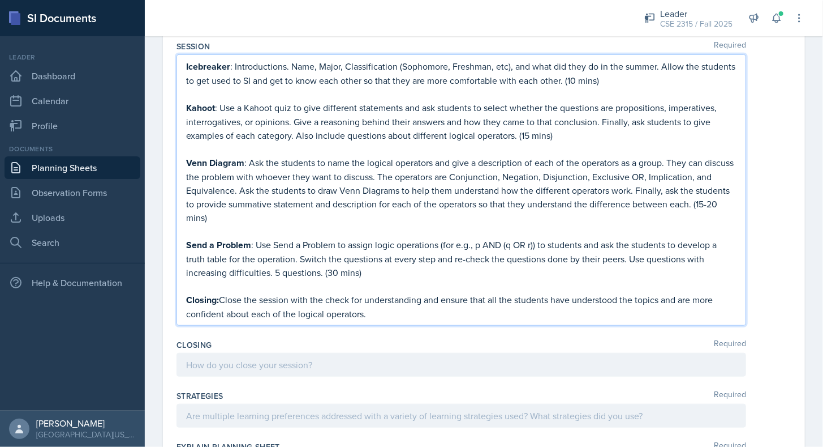
scroll to position [345, 0]
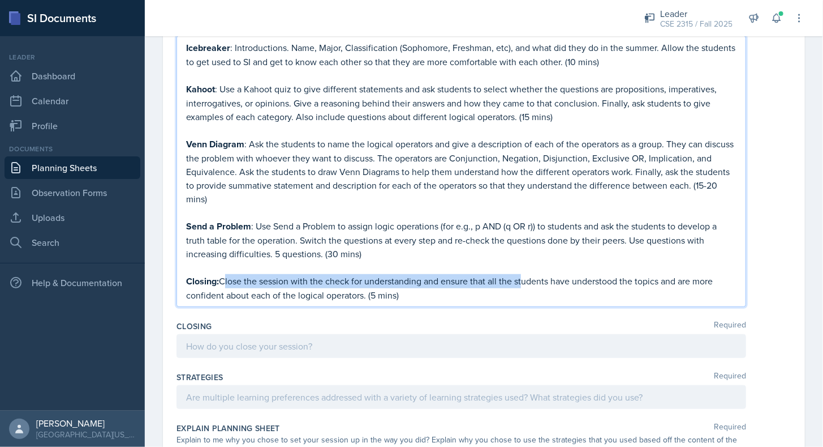
drag, startPoint x: 222, startPoint y: 274, endPoint x: 521, endPoint y: 270, distance: 299.4
click at [521, 274] on p "Closing: Close the session with the check for understanding and ensure that all…" at bounding box center [461, 288] width 551 height 28
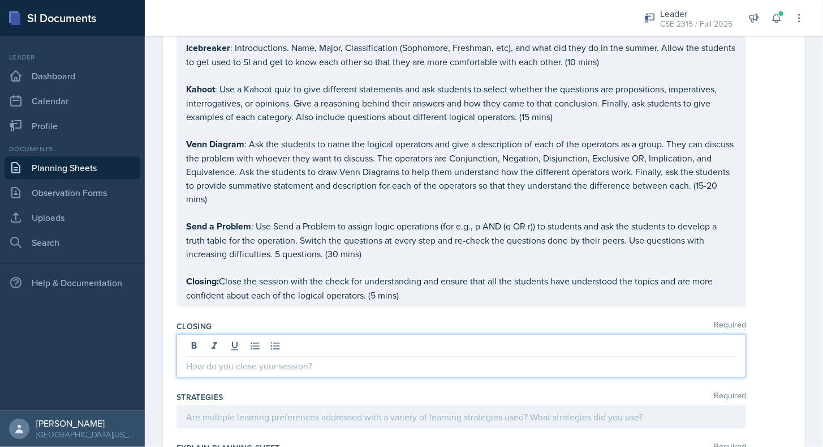
click at [344, 334] on div at bounding box center [462, 356] width 570 height 44
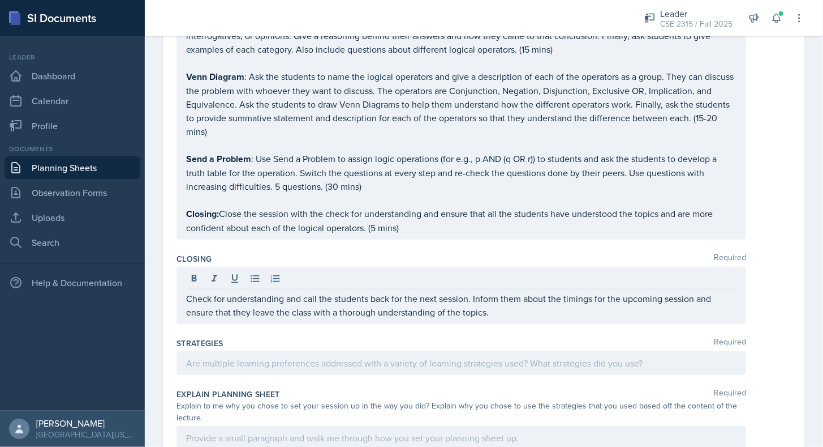
click at [301, 337] on div "Strategies Required" at bounding box center [484, 342] width 615 height 11
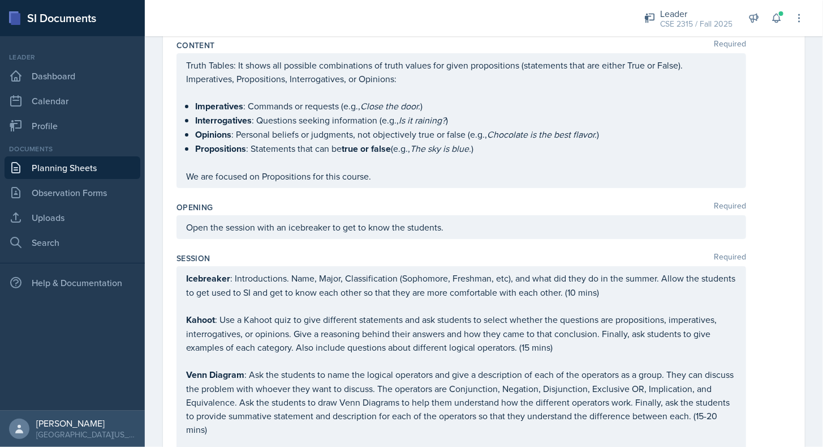
scroll to position [0, 0]
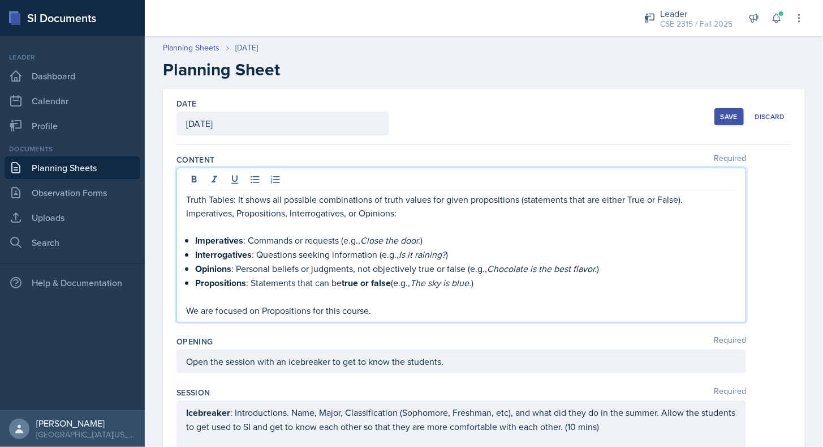
click at [458, 288] on div "Truth Tables: It shows all possible combinations of truth values for given prop…" at bounding box center [461, 254] width 551 height 125
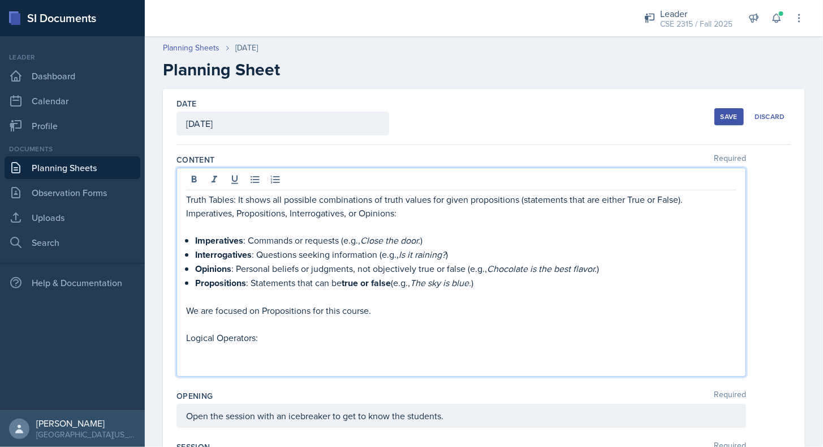
scroll to position [5, 0]
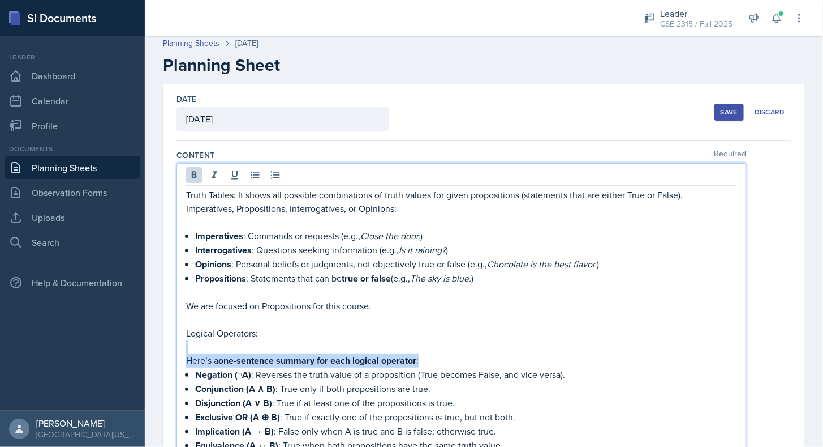
drag, startPoint x: 436, startPoint y: 358, endPoint x: 161, endPoint y: 349, distance: 275.8
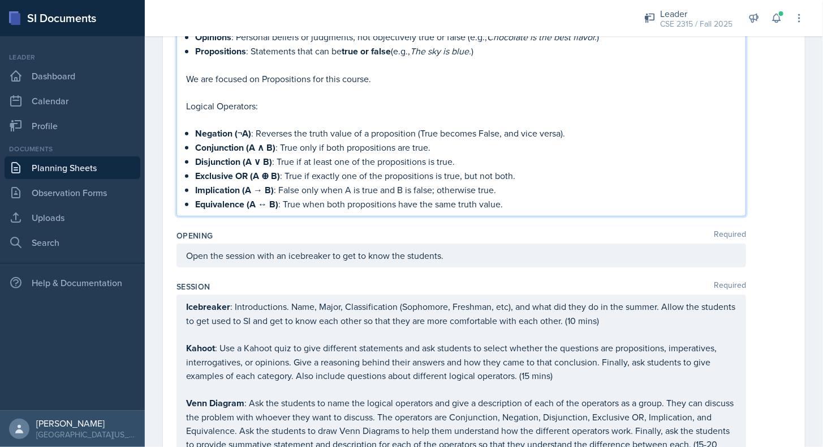
scroll to position [220, 0]
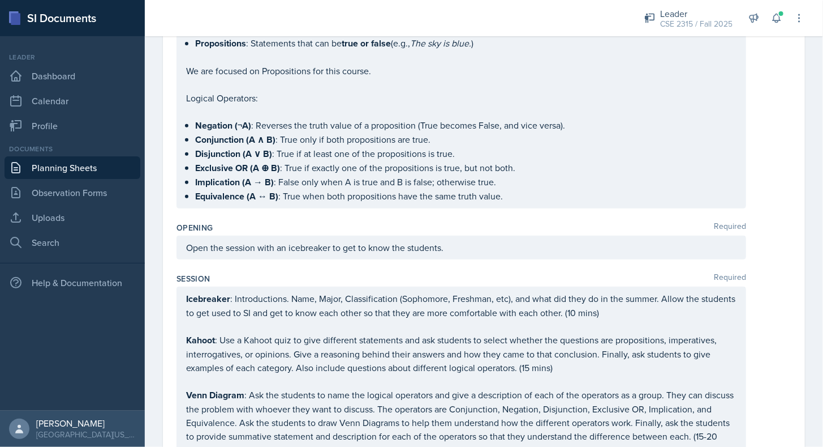
click at [332, 222] on div "Opening Required" at bounding box center [484, 227] width 615 height 11
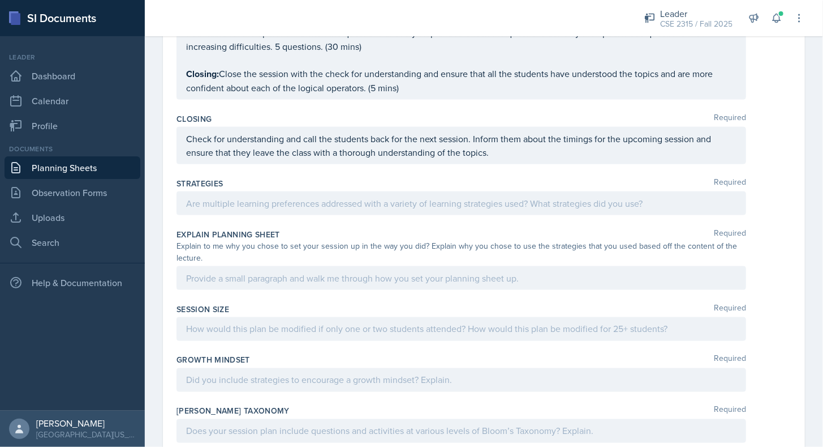
scroll to position [678, 0]
